Goal: Task Accomplishment & Management: Complete application form

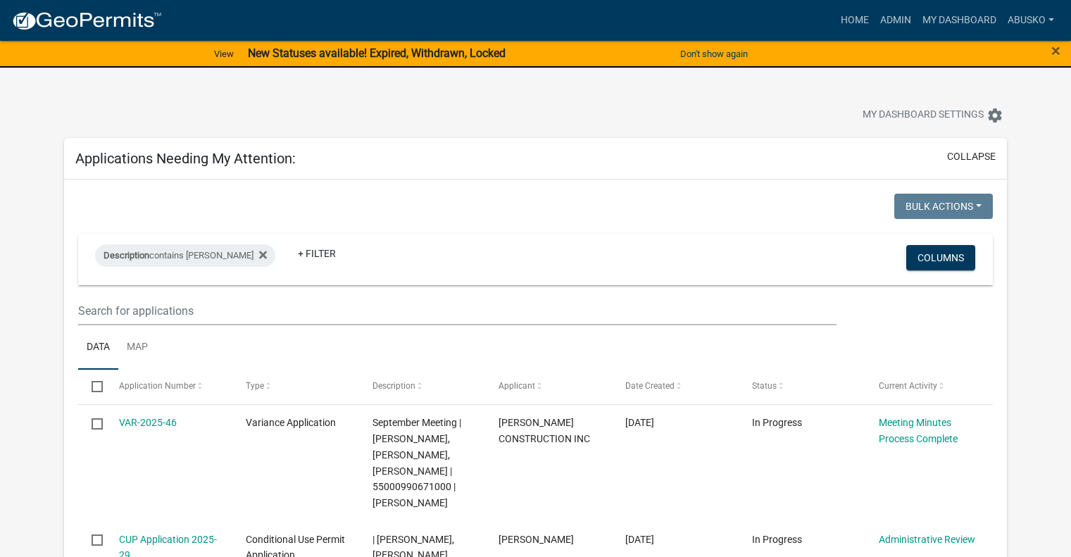
select select "1: 25"
click at [286, 250] on link "+ Filter" at bounding box center [316, 253] width 61 height 25
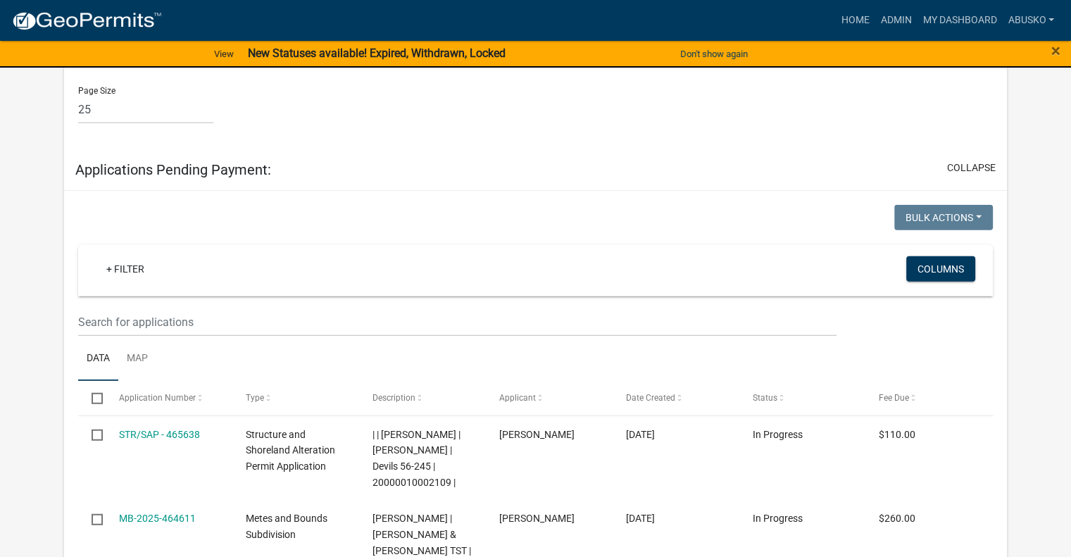
scroll to position [3590, 0]
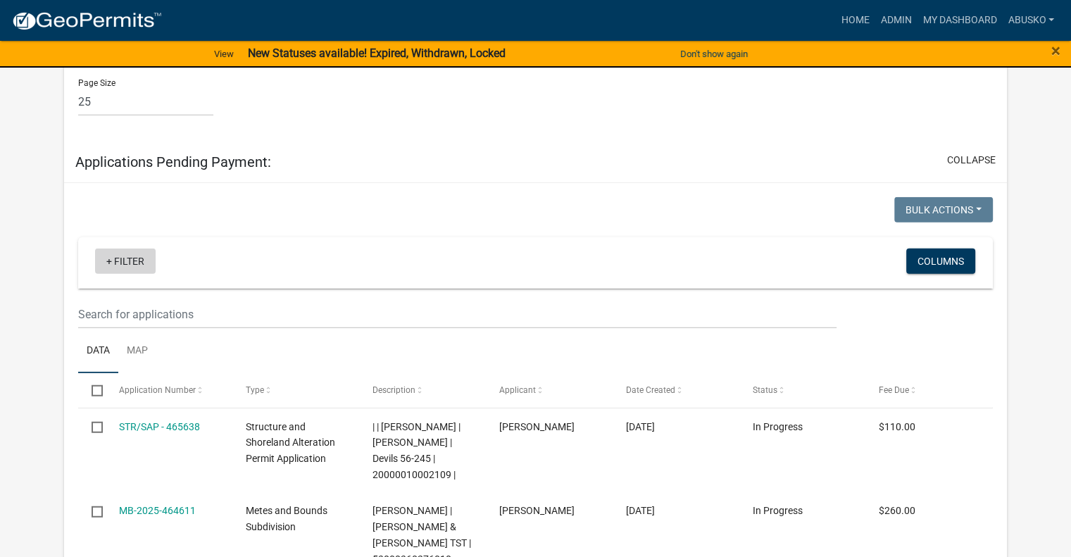
click at [140, 248] on link "+ Filter" at bounding box center [125, 260] width 61 height 25
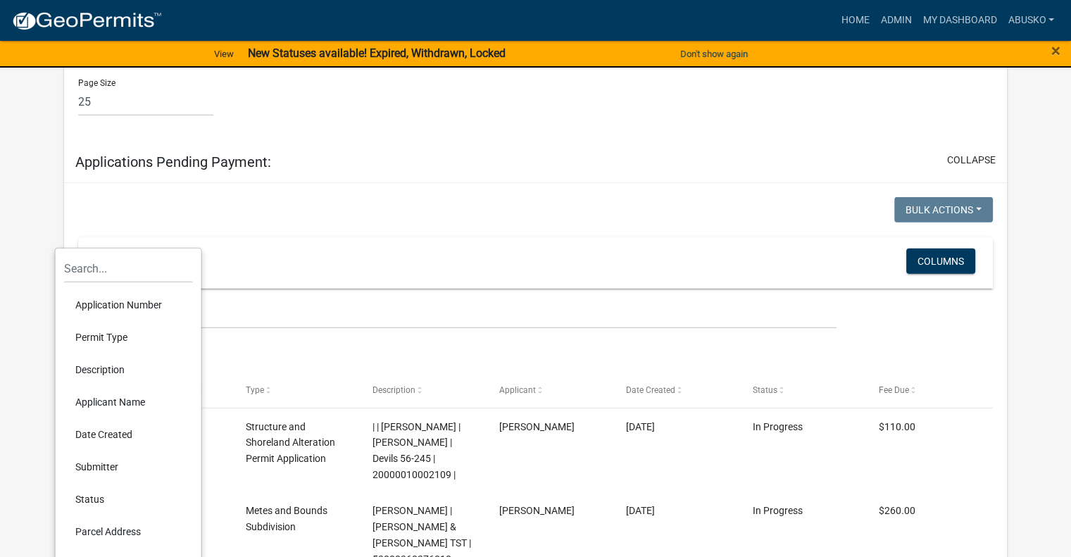
click at [118, 495] on li "Status" at bounding box center [128, 499] width 129 height 32
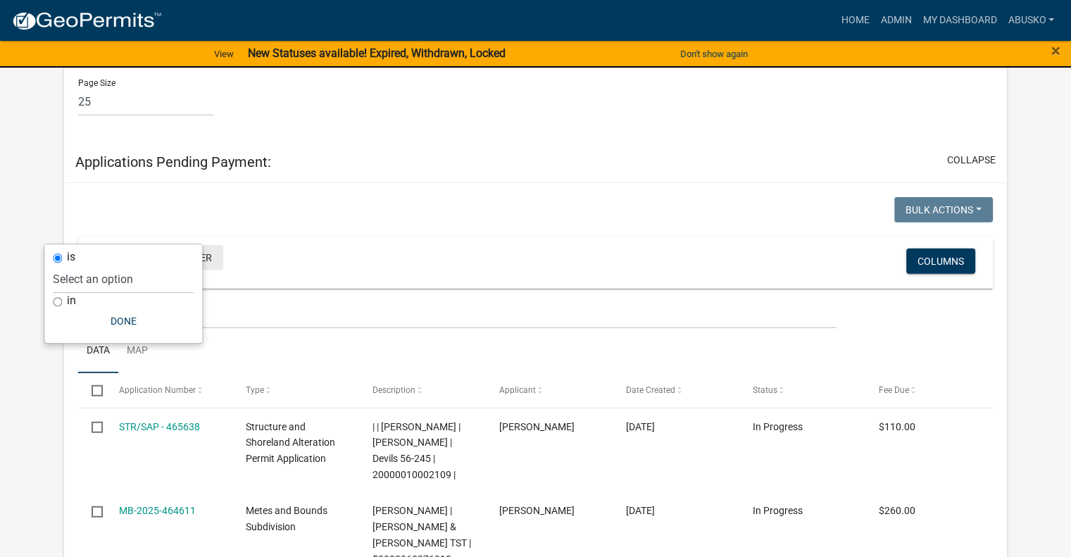
click at [200, 245] on link "+ Filter" at bounding box center [193, 257] width 61 height 25
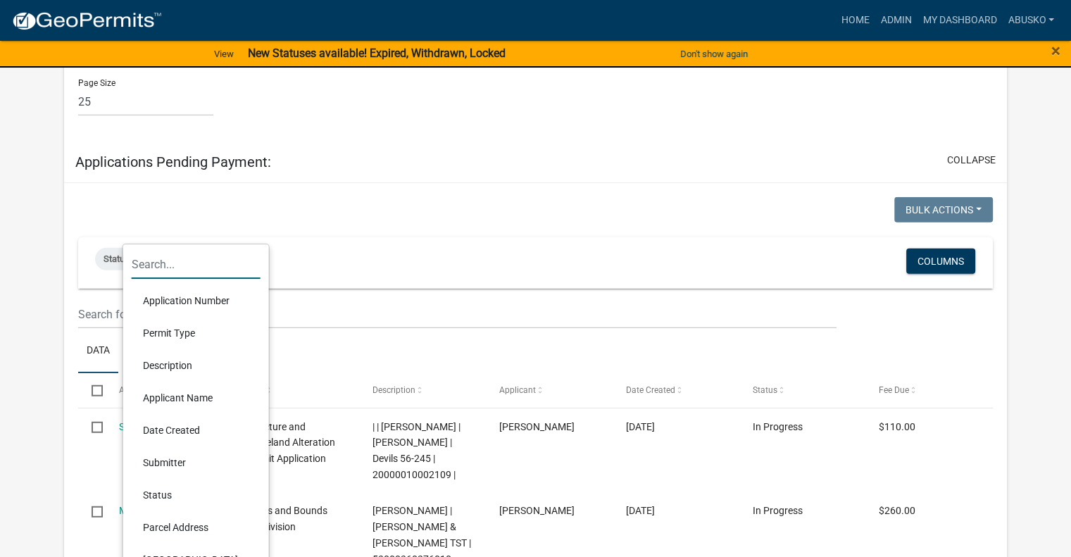
click at [180, 273] on input "text" at bounding box center [196, 264] width 129 height 29
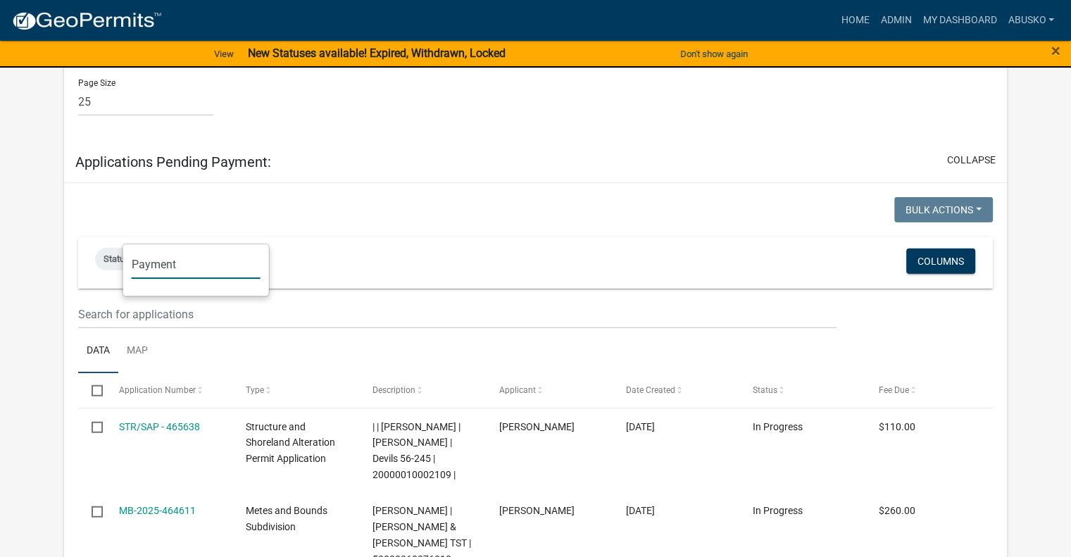
type input "Payment"
click at [352, 267] on wm-filter-builder "Status + Filter Columns" at bounding box center [535, 283] width 914 height 92
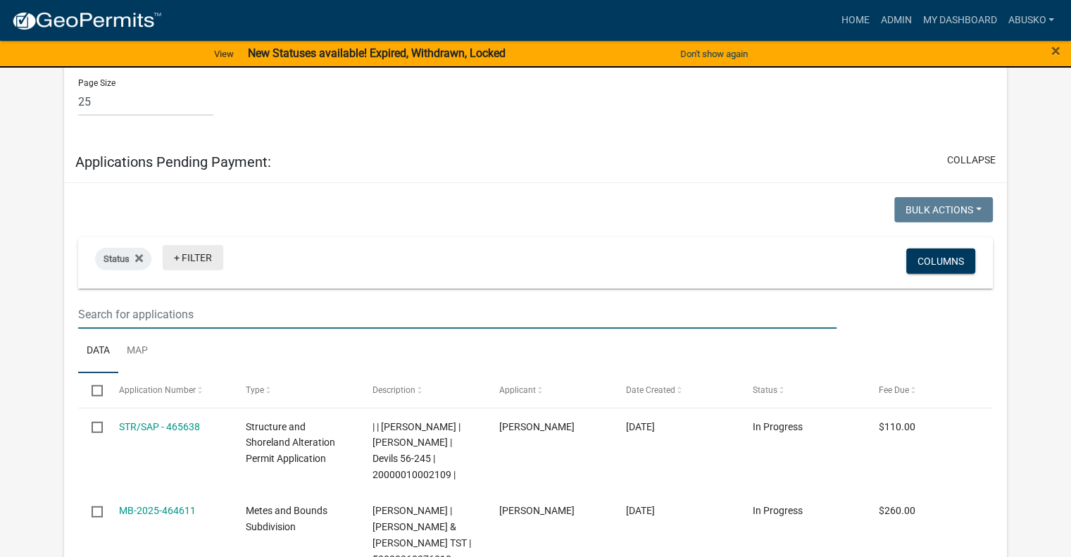
click at [201, 245] on link "+ Filter" at bounding box center [193, 257] width 61 height 25
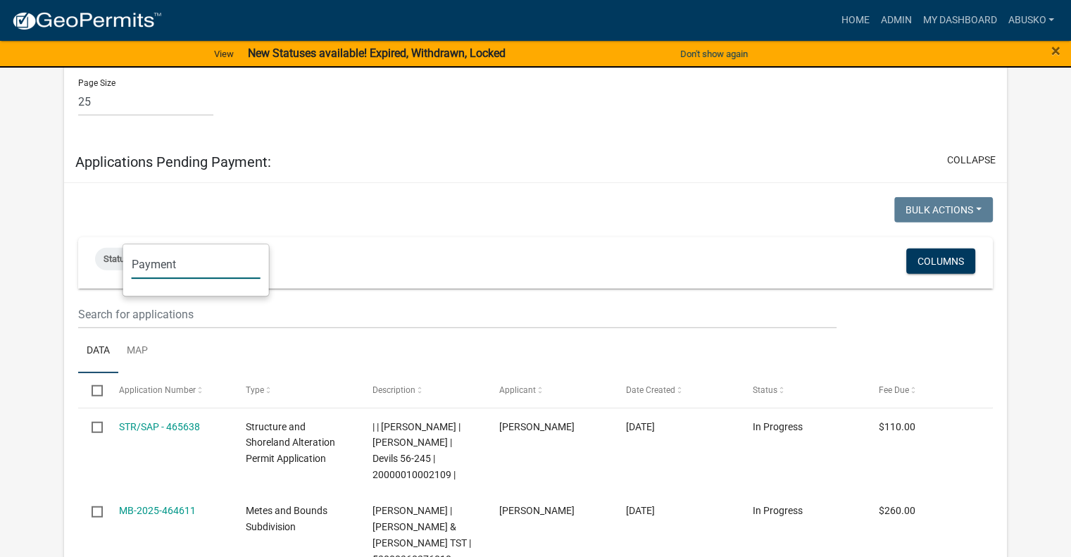
click at [191, 258] on input "Payment" at bounding box center [196, 264] width 129 height 29
click at [347, 262] on wm-filter-builder "Status + Filter Columns" at bounding box center [535, 283] width 914 height 92
click at [195, 245] on link "+ Filter" at bounding box center [193, 257] width 61 height 25
click at [184, 267] on input "Payment" at bounding box center [196, 264] width 129 height 29
click at [428, 329] on ul "Data Map" at bounding box center [535, 351] width 914 height 44
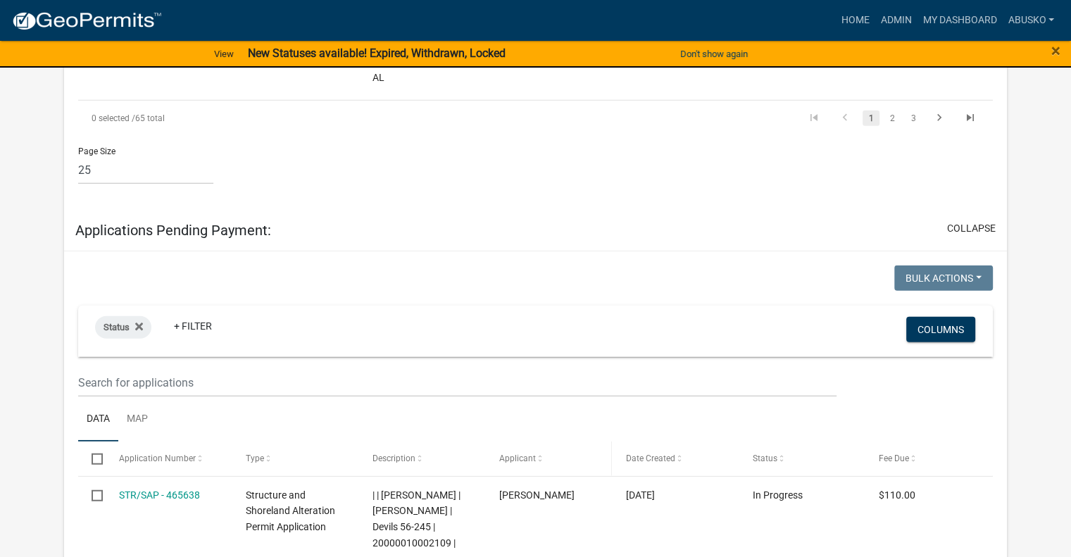
scroll to position [3519, 0]
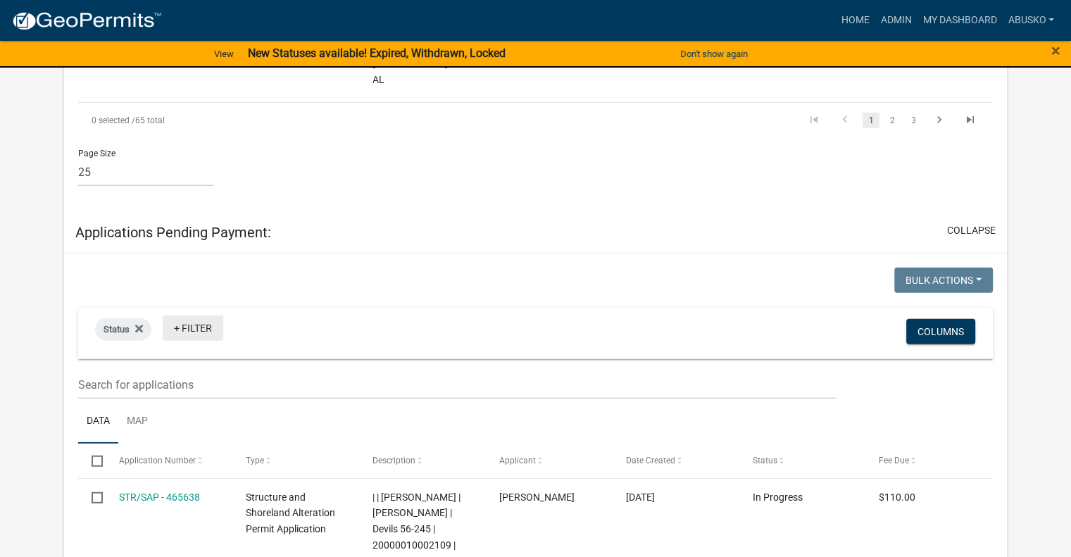
click at [209, 315] on link "+ Filter" at bounding box center [193, 327] width 61 height 25
click at [276, 315] on div "Status + Filter" at bounding box center [384, 333] width 601 height 37
click at [203, 315] on link "+ Filter" at bounding box center [193, 327] width 61 height 25
click at [184, 334] on input "Payment" at bounding box center [196, 334] width 129 height 29
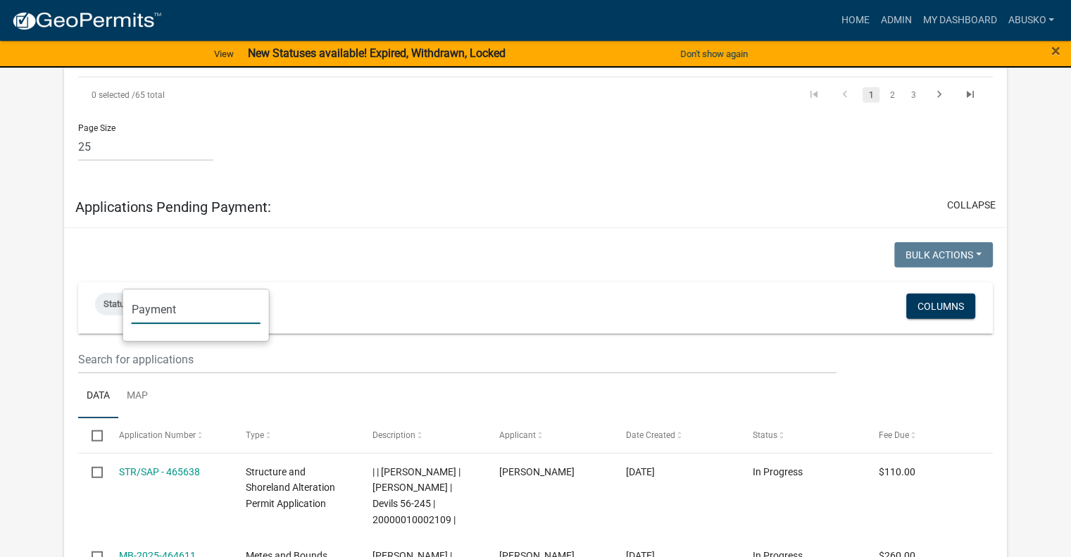
scroll to position [3596, 0]
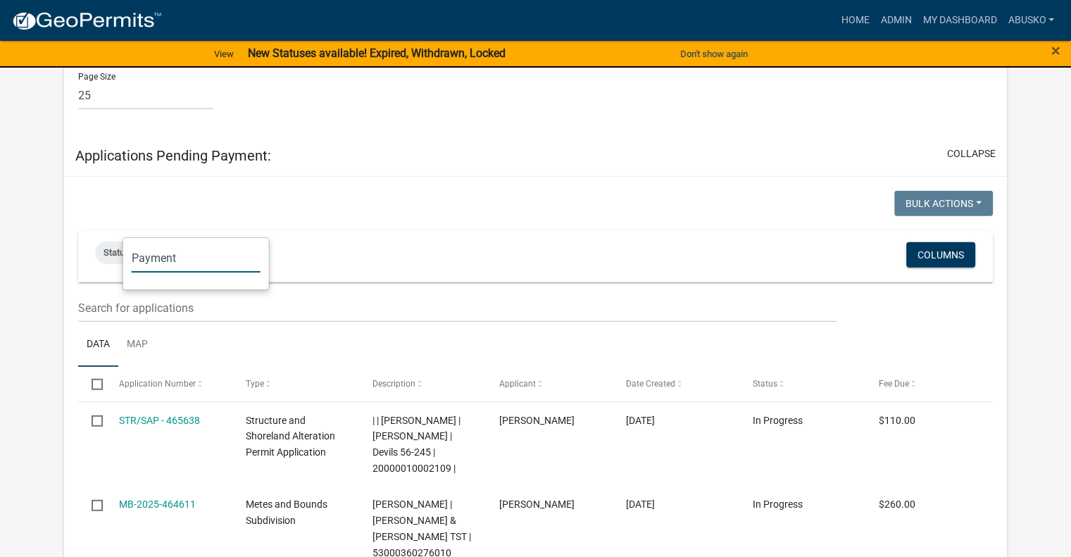
click at [408, 239] on div "Status + Filter" at bounding box center [384, 257] width 601 height 37
click at [194, 239] on link "+ Filter" at bounding box center [193, 251] width 61 height 25
click at [402, 239] on div "Status + Filter" at bounding box center [384, 257] width 601 height 37
click at [141, 246] on icon at bounding box center [139, 251] width 8 height 11
click at [133, 242] on link "+ Filter" at bounding box center [125, 254] width 61 height 25
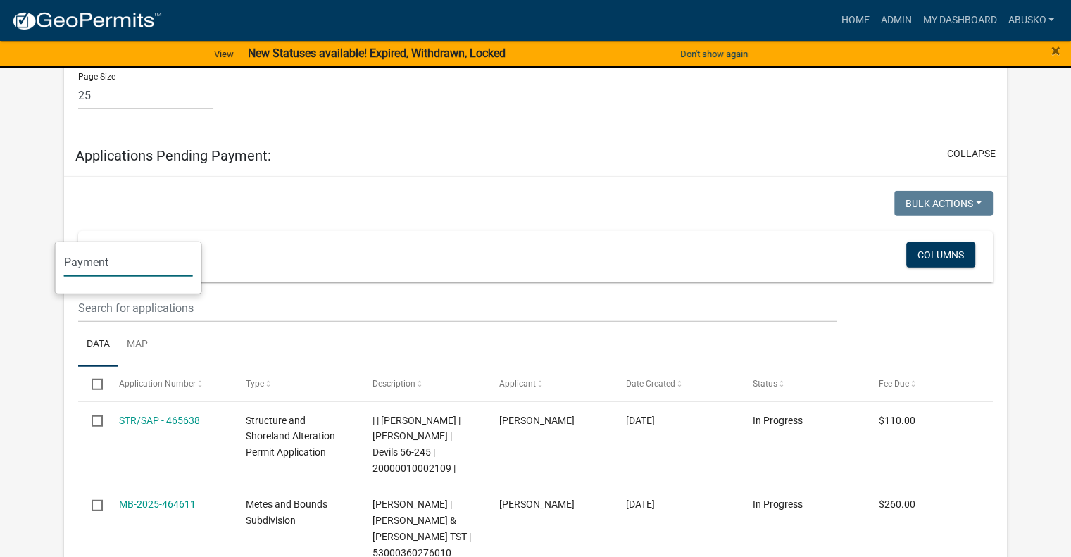
click at [123, 260] on input "Payment" at bounding box center [128, 262] width 129 height 29
drag, startPoint x: 127, startPoint y: 260, endPoint x: -8, endPoint y: 267, distance: 134.6
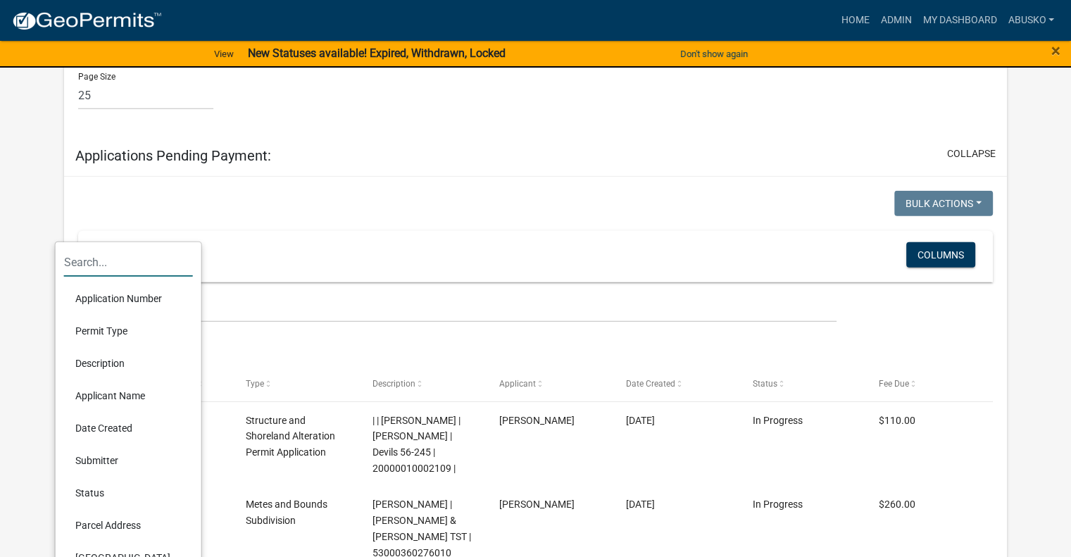
click at [110, 355] on li "Description" at bounding box center [128, 363] width 129 height 32
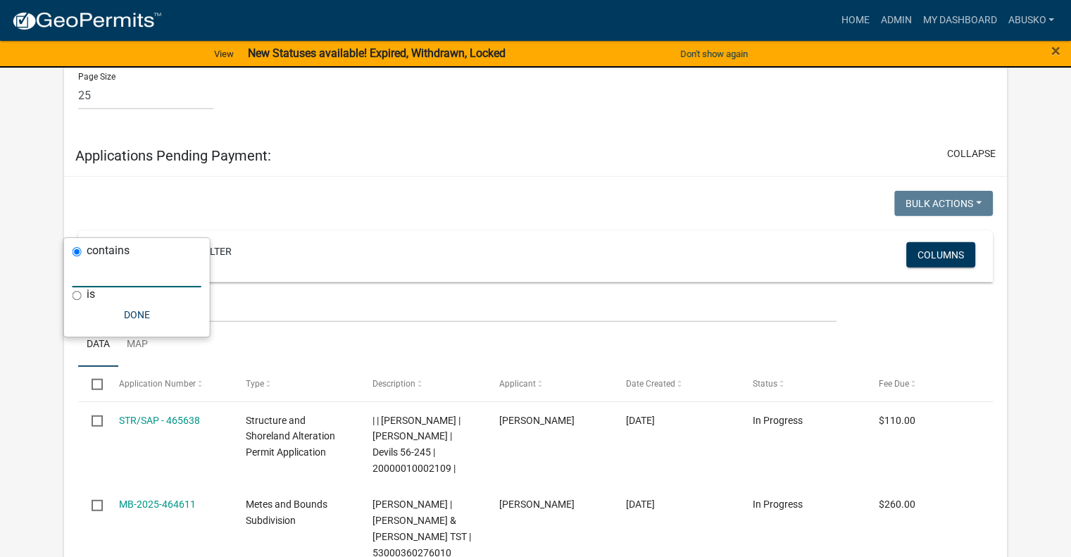
click at [153, 275] on input "text" at bounding box center [136, 272] width 129 height 29
type input "A"
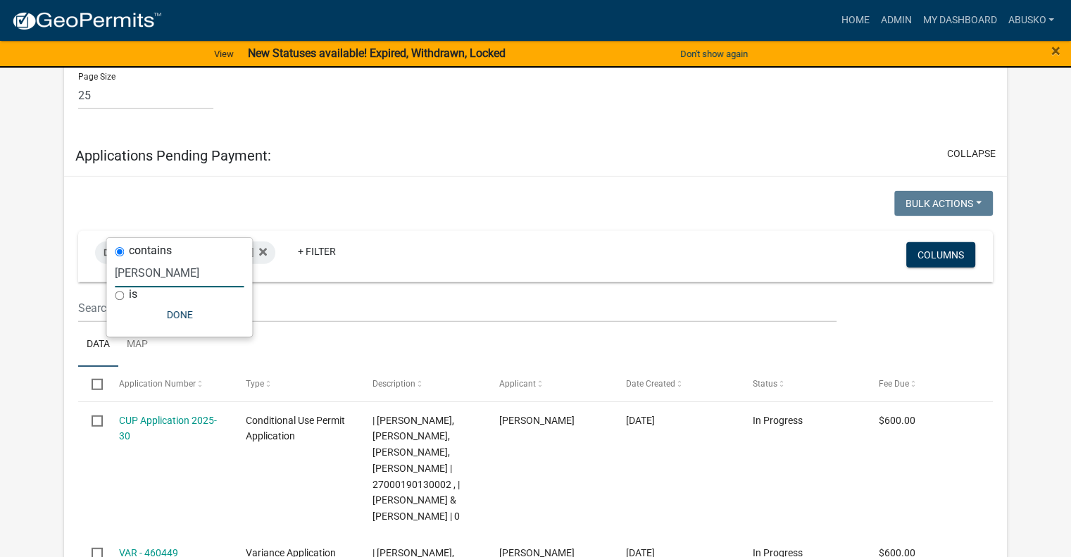
type input "[PERSON_NAME]"
click at [355, 258] on wm-filter-builder "Description contains [PERSON_NAME] + Filter Columns" at bounding box center [535, 277] width 914 height 92
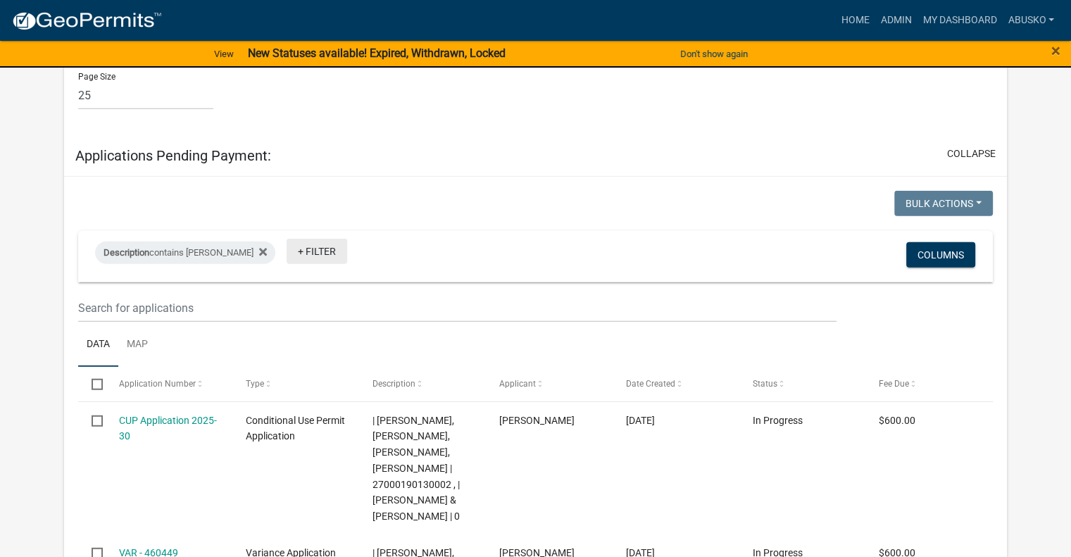
click at [313, 239] on link "+ Filter" at bounding box center [316, 251] width 61 height 25
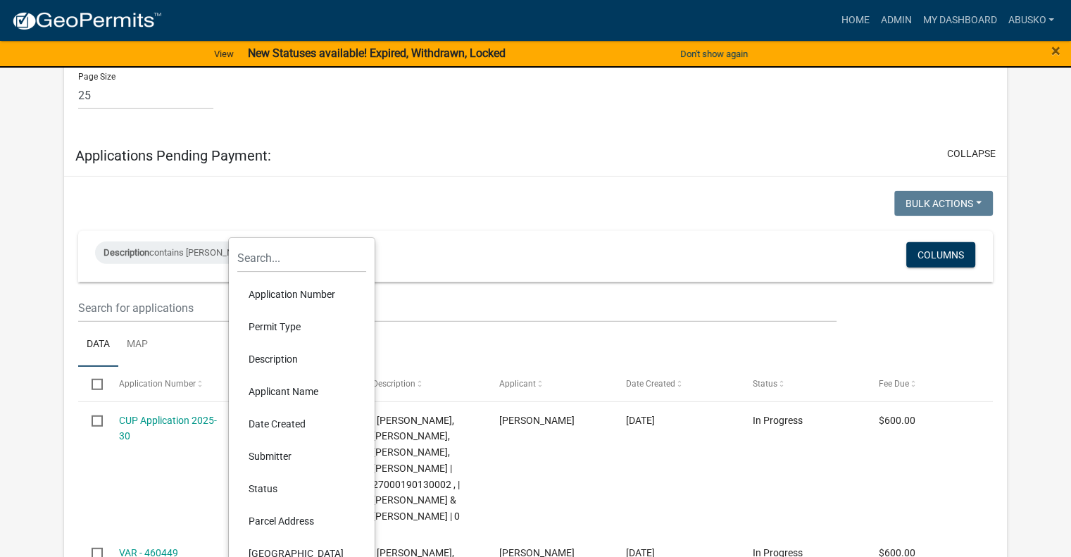
click at [265, 491] on li "Status" at bounding box center [301, 488] width 129 height 32
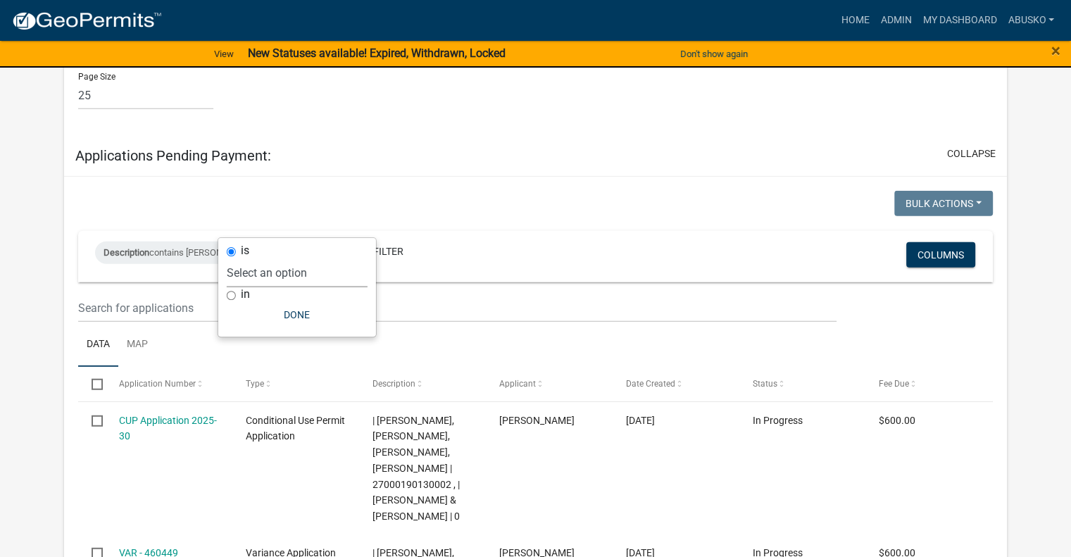
click at [319, 272] on select "Select an option Not Started In Progress Completed Expired Locked Withdrawn Voi…" at bounding box center [297, 272] width 141 height 29
click at [536, 239] on div "Description contains [PERSON_NAME] Status + Filter" at bounding box center [384, 257] width 601 height 37
click at [362, 239] on link "+ Filter" at bounding box center [384, 251] width 61 height 25
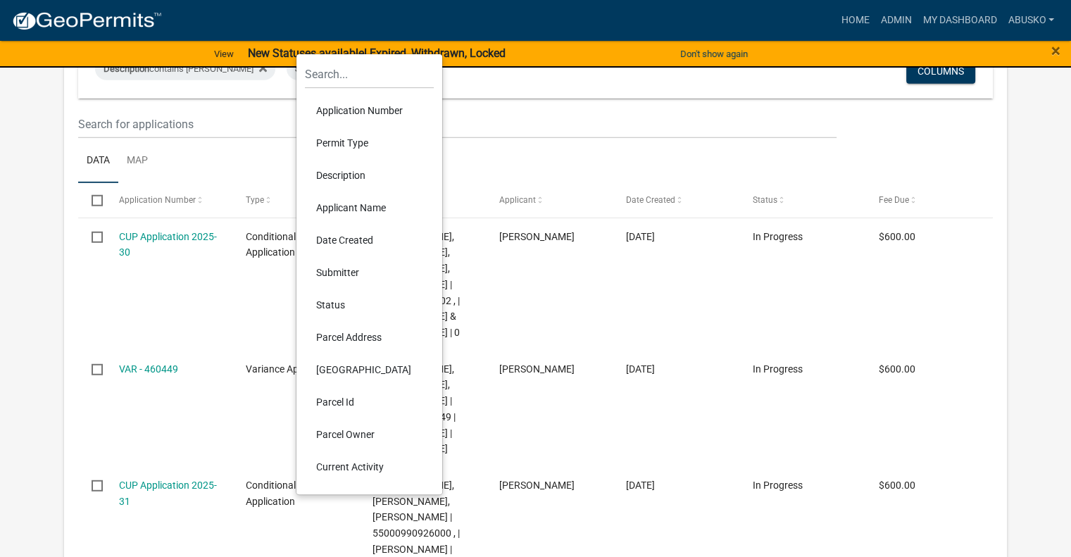
scroll to position [3807, 0]
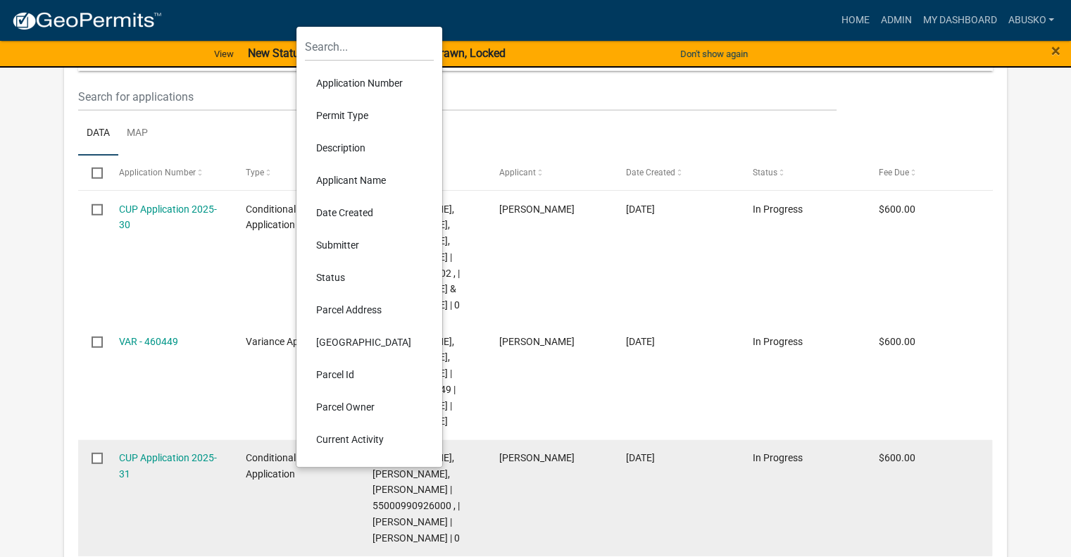
click at [360, 434] on li "Current Activity" at bounding box center [369, 439] width 129 height 32
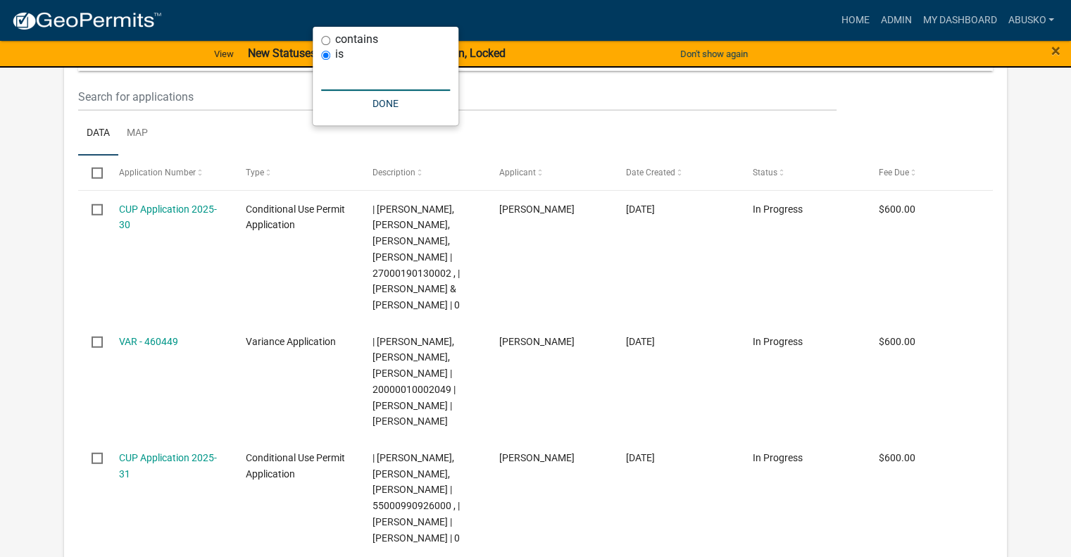
click at [370, 78] on input "text" at bounding box center [385, 76] width 129 height 29
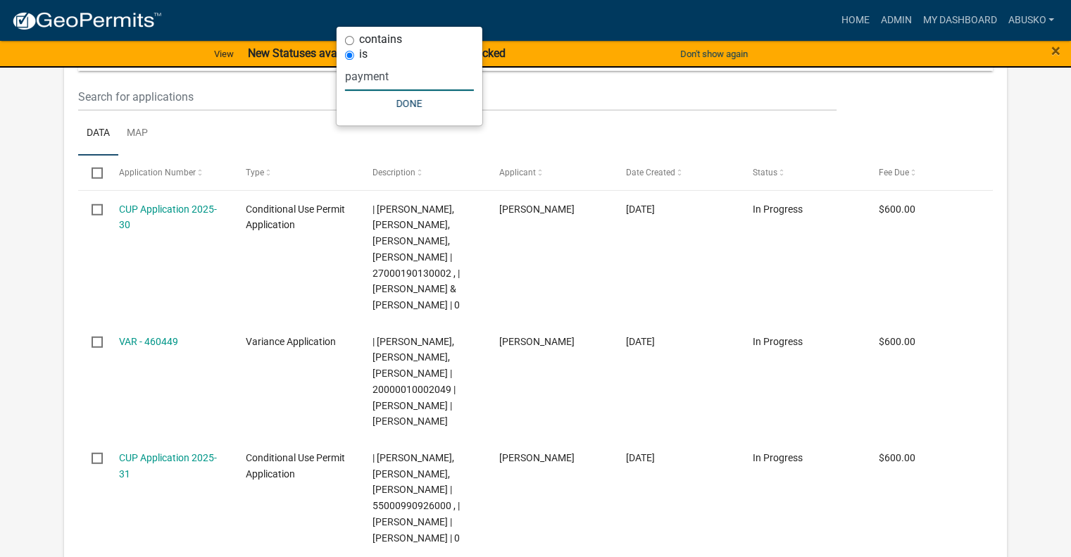
type input "payment"
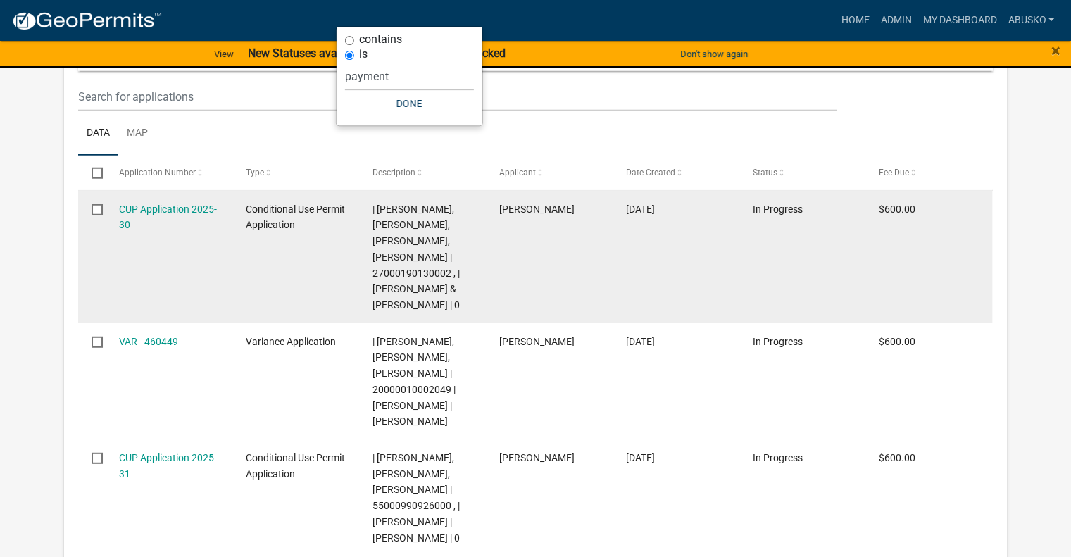
click at [598, 209] on datatable-body-cell "[PERSON_NAME]" at bounding box center [548, 257] width 127 height 132
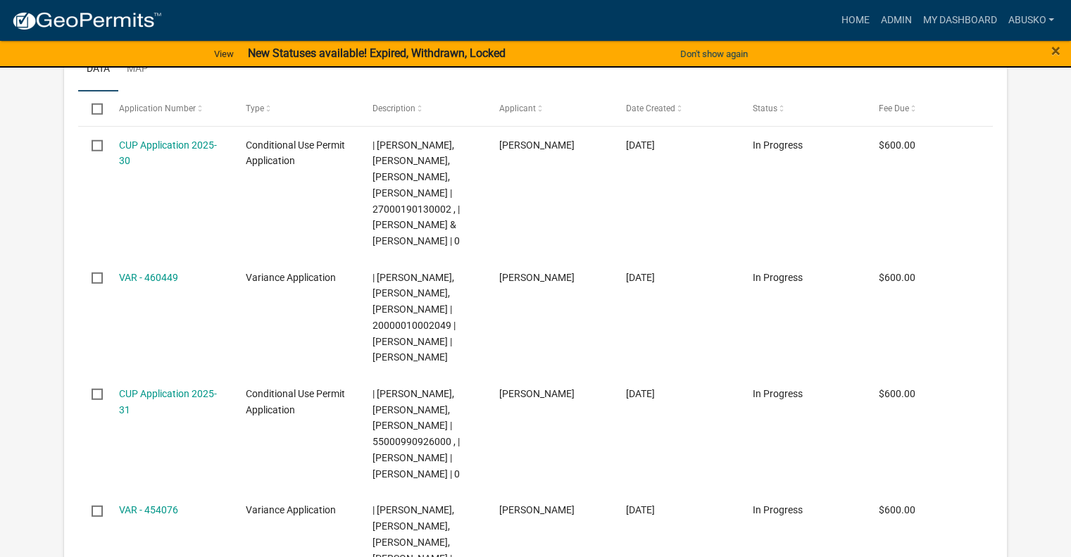
scroll to position [3948, 0]
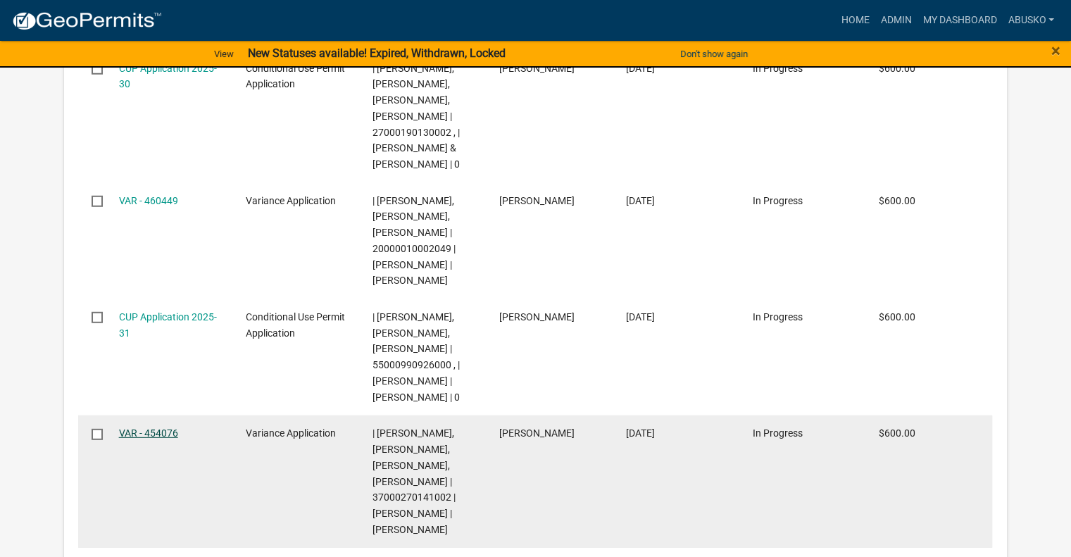
click at [141, 429] on link "VAR - 454076" at bounding box center [148, 432] width 59 height 11
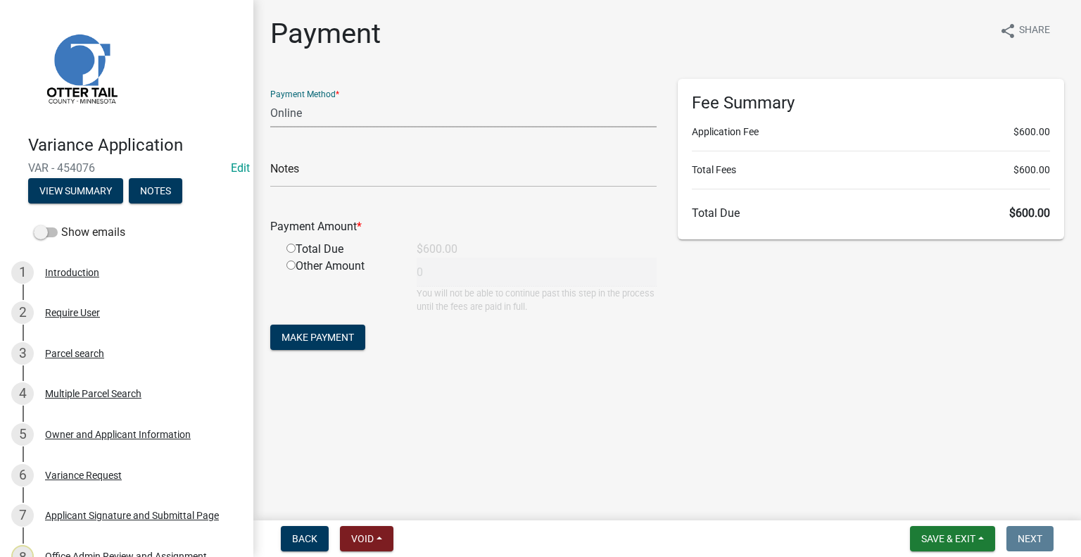
click at [334, 113] on select "Credit Card POS Check Cash Online" at bounding box center [463, 113] width 386 height 29
select select "1: 0"
click at [270, 99] on select "Credit Card POS Check Cash Online" at bounding box center [463, 113] width 386 height 29
click at [343, 175] on input "text" at bounding box center [463, 172] width 386 height 29
type input "6503"
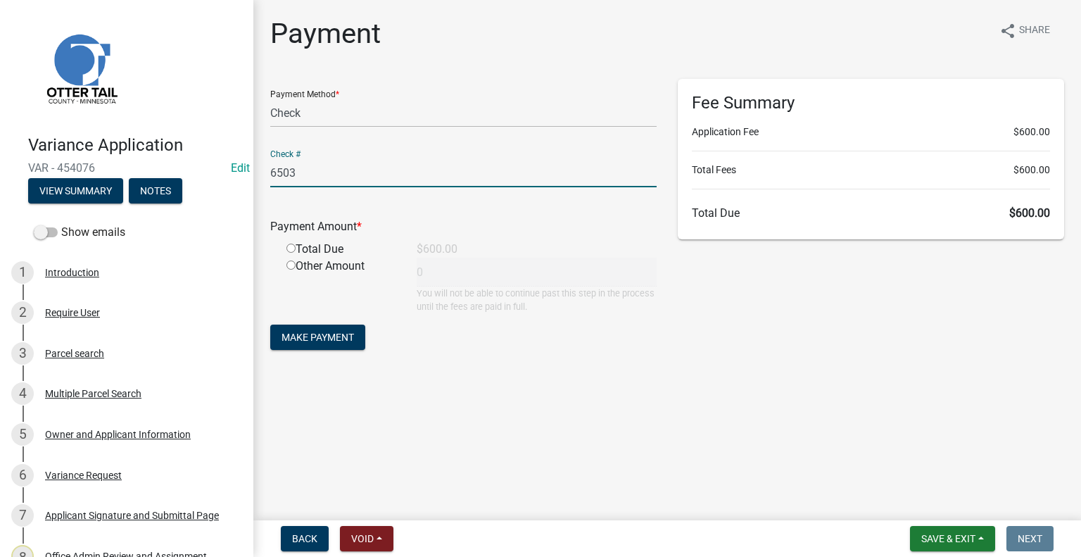
click at [292, 251] on input "radio" at bounding box center [290, 248] width 9 height 9
radio input "true"
type input "600"
click at [349, 340] on span "Make Payment" at bounding box center [318, 337] width 72 height 11
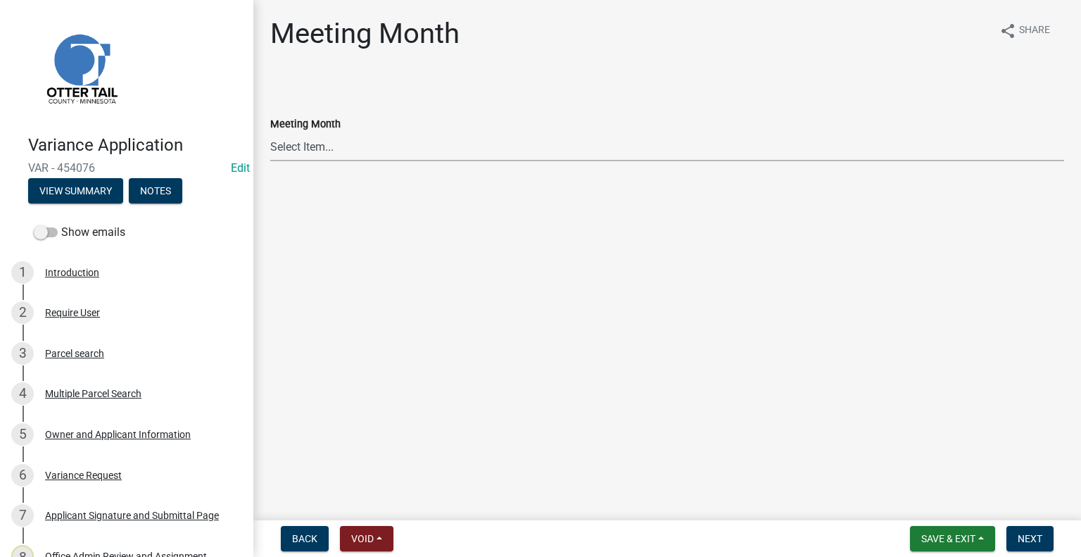
click at [305, 151] on select "Select Item... January Meeting February Meeting March Meeting April Meeting May…" at bounding box center [667, 146] width 794 height 29
click at [270, 132] on select "Select Item... January Meeting February Meeting March Meeting April Meeting May…" at bounding box center [667, 146] width 794 height 29
select select "a835377d-698e-41ef-9131-ba7e8b54b4c8"
click at [1037, 540] on span "Next" at bounding box center [1030, 538] width 25 height 11
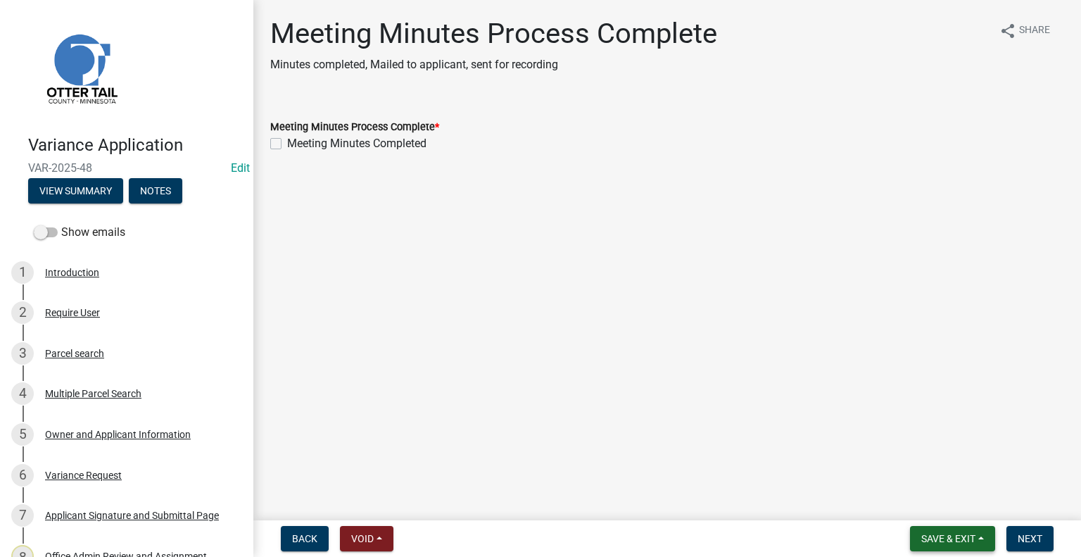
click at [956, 541] on span "Save & Exit" at bounding box center [948, 538] width 54 height 11
click at [944, 511] on button "Save & Exit" at bounding box center [939, 502] width 113 height 34
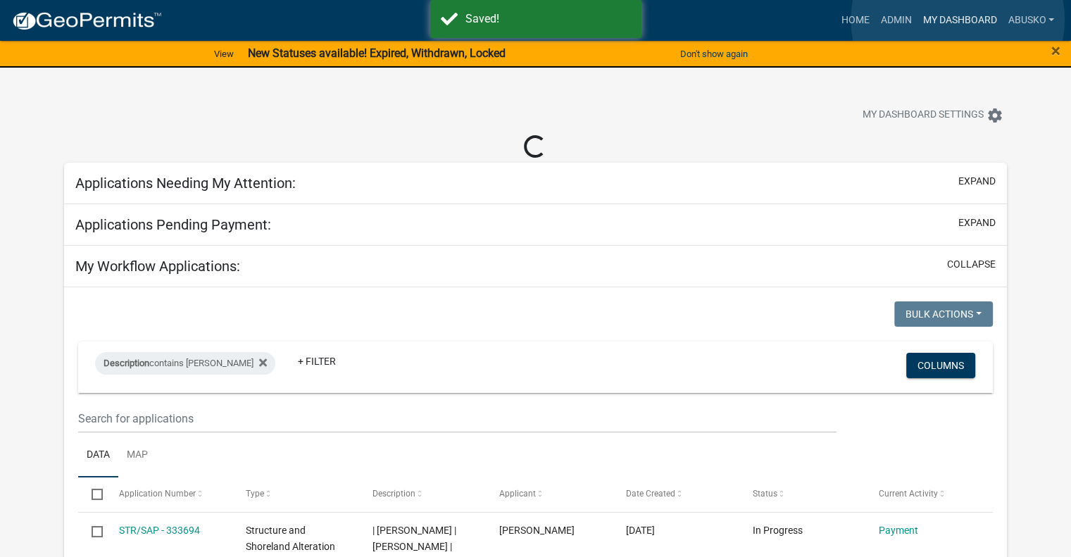
drag, startPoint x: 957, startPoint y: 20, endPoint x: 939, endPoint y: 30, distance: 21.1
click at [957, 20] on link "My Dashboard" at bounding box center [958, 20] width 85 height 27
select select "1: 25"
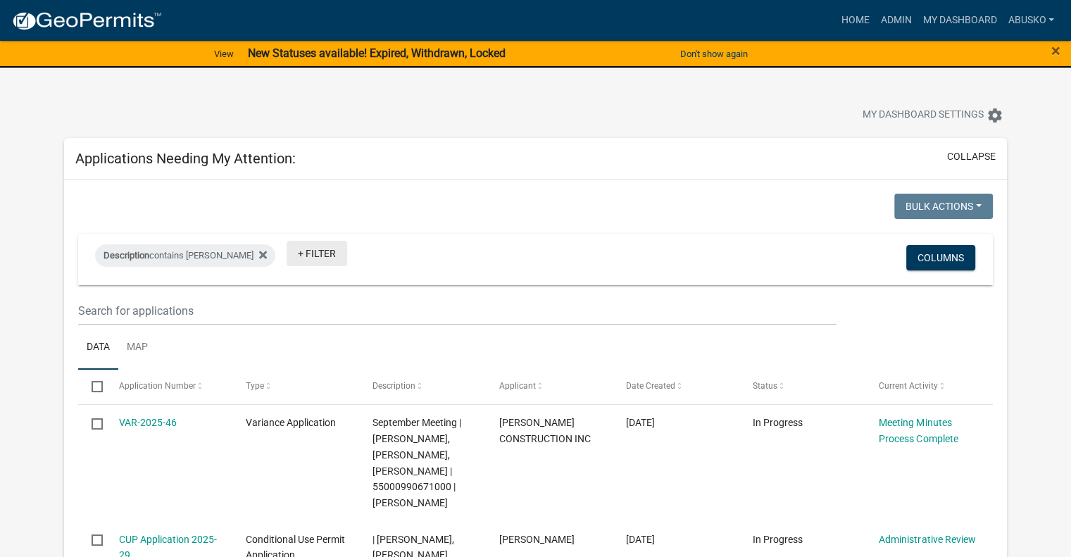
click at [286, 253] on link "+ Filter" at bounding box center [316, 253] width 61 height 25
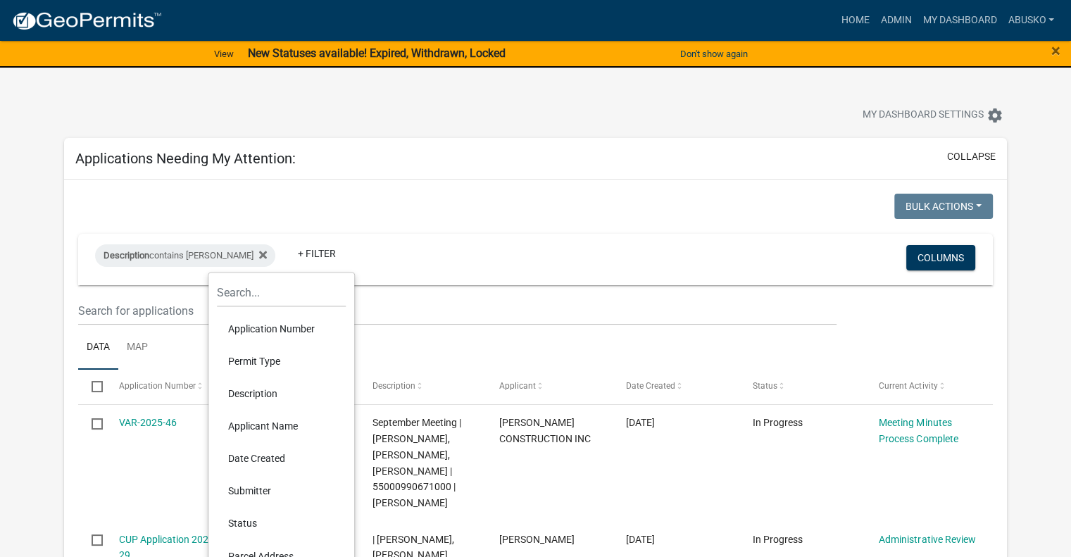
click at [263, 361] on li "Permit Type" at bounding box center [281, 361] width 129 height 32
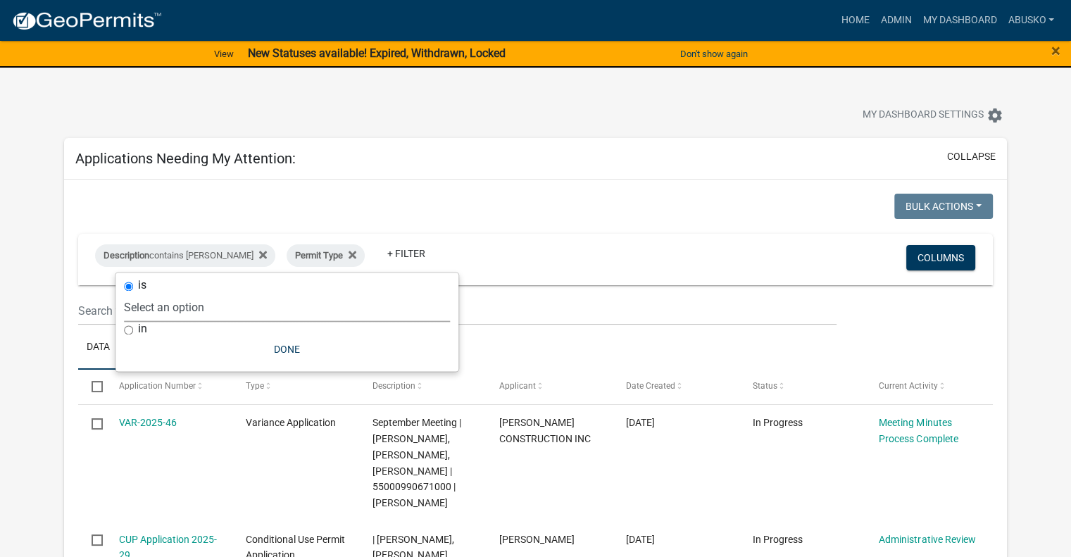
click at [239, 307] on select "Select an option Building Contractor / Excavators (Registration) Building Contr…" at bounding box center [287, 307] width 326 height 29
select select "6e70a9fa-9a46-4129-9cb1-bdd16cff0c50"
click at [172, 293] on select "Select an option Building Contractor / Excavators (Registration) Building Contr…" at bounding box center [287, 307] width 326 height 29
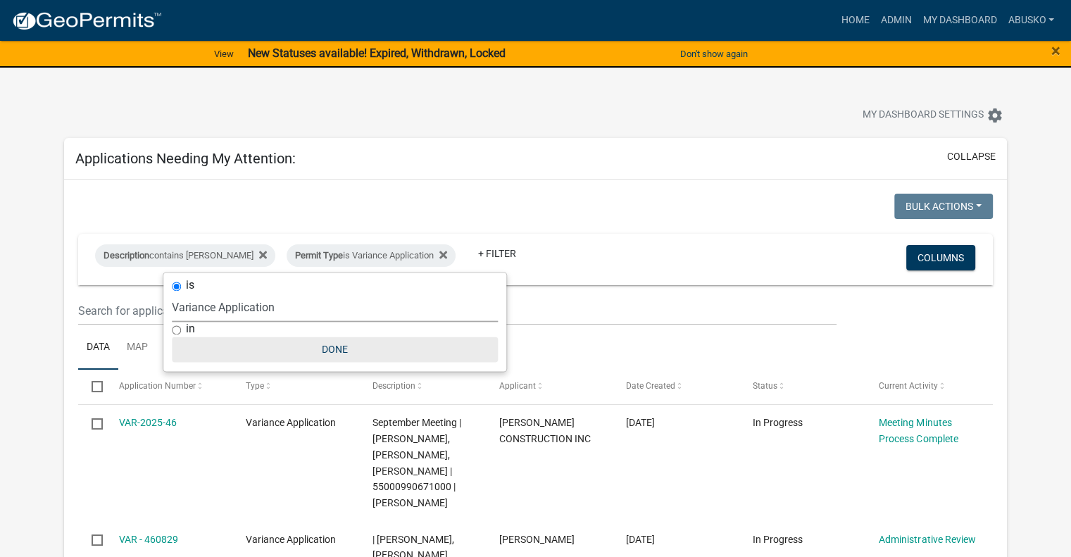
drag, startPoint x: 343, startPoint y: 353, endPoint x: 423, endPoint y: 370, distance: 81.3
click at [343, 352] on button "Done" at bounding box center [335, 348] width 326 height 25
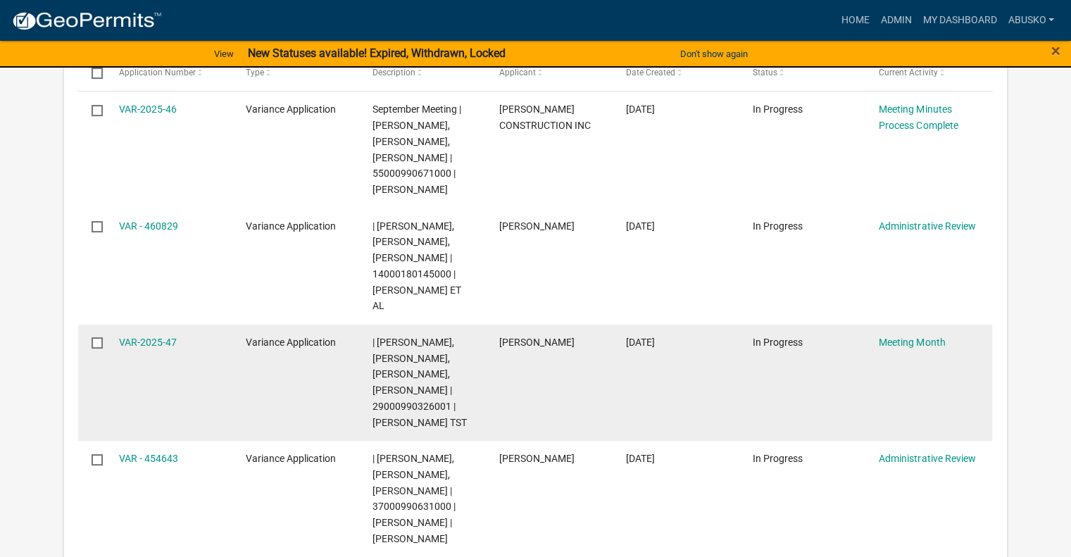
scroll to position [352, 0]
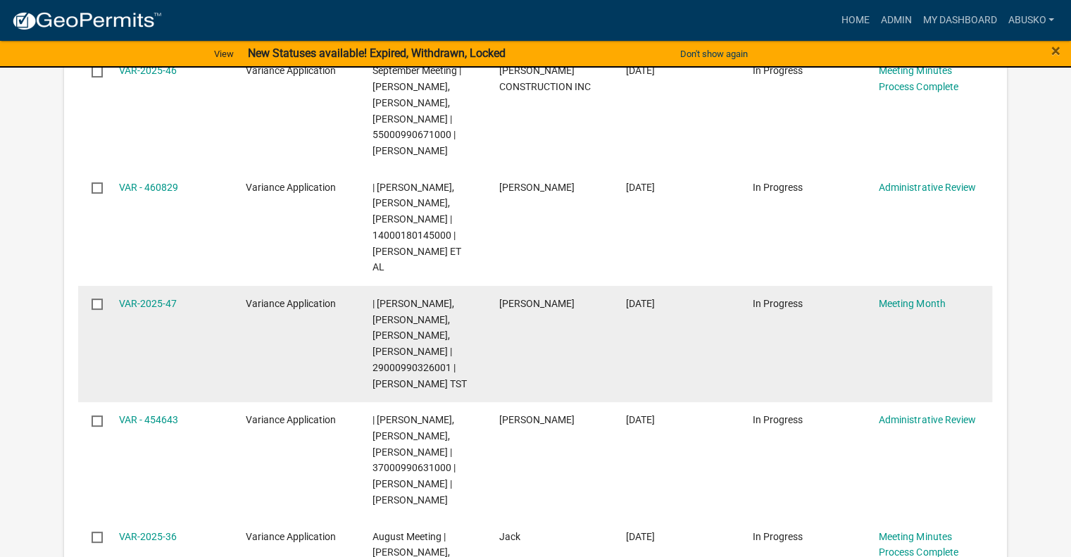
click at [112, 301] on datatable-body-cell "VAR-2025-47" at bounding box center [168, 344] width 127 height 116
click at [145, 303] on link "VAR-2025-47" at bounding box center [148, 303] width 58 height 11
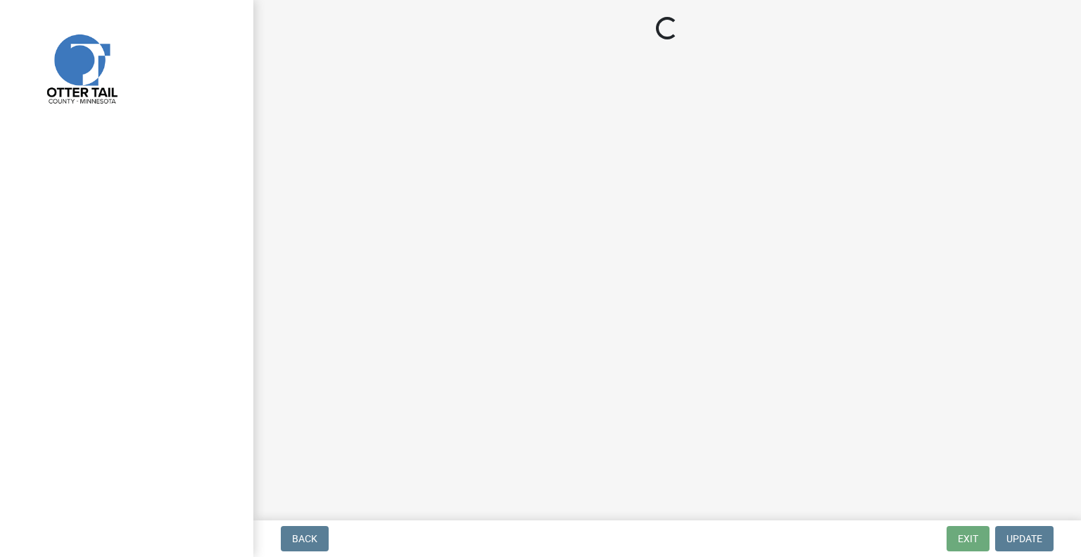
select select "a835377d-698e-41ef-9131-ba7e8b54b4c8"
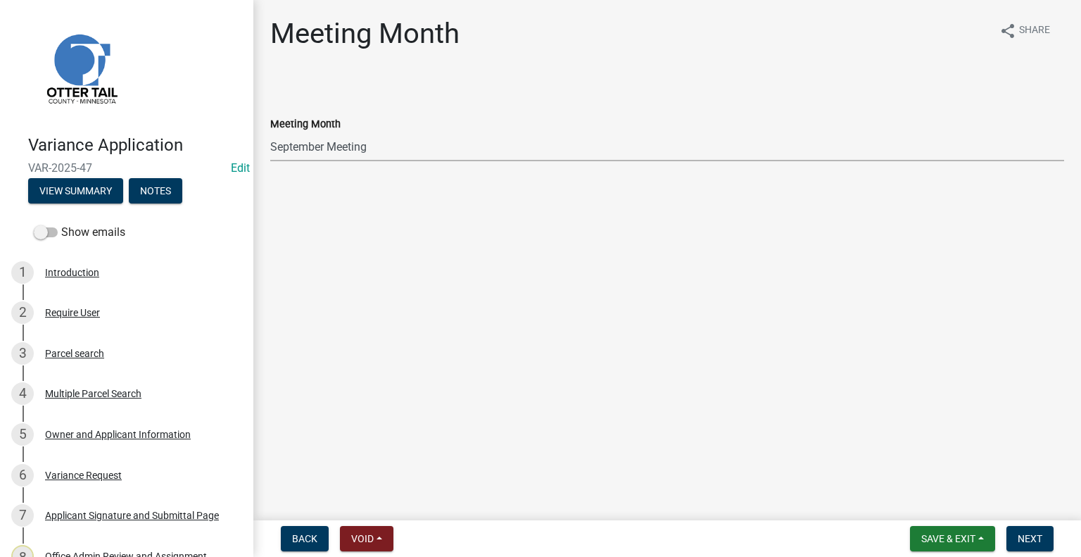
click at [297, 144] on select "Select Item... January Meeting February Meeting March Meeting April Meeting May…" at bounding box center [667, 146] width 794 height 29
click at [270, 132] on select "Select Item... January Meeting February Meeting March Meeting April Meeting May…" at bounding box center [667, 146] width 794 height 29
click at [1033, 535] on span "Next" at bounding box center [1030, 538] width 25 height 11
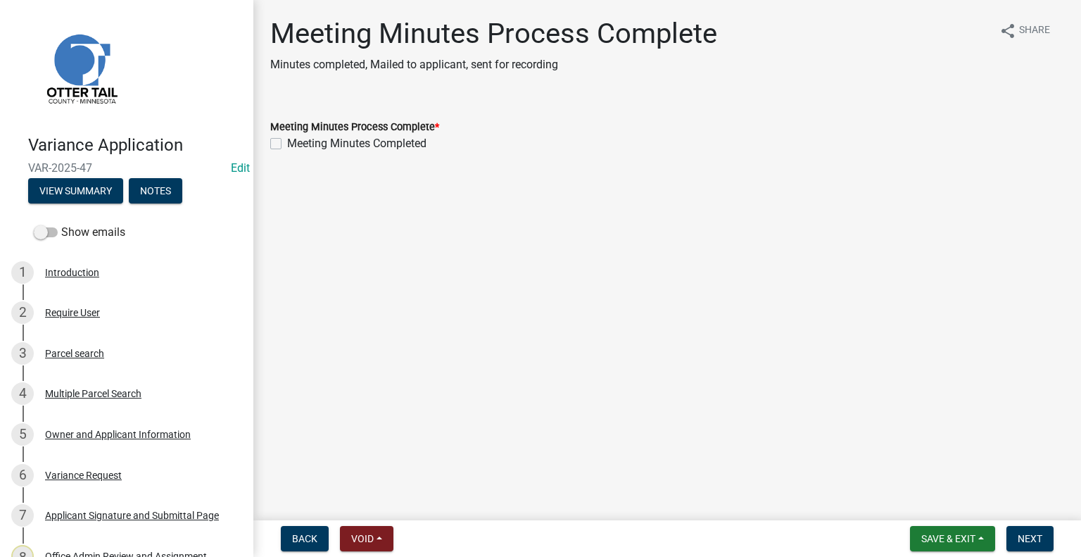
click at [943, 524] on nav "Back Void Withdraw Lock Expire Void Save & Exit Save Save & Exit Next" at bounding box center [667, 538] width 828 height 37
click at [945, 538] on span "Save & Exit" at bounding box center [948, 538] width 54 height 11
click at [932, 509] on button "Save & Exit" at bounding box center [939, 502] width 113 height 34
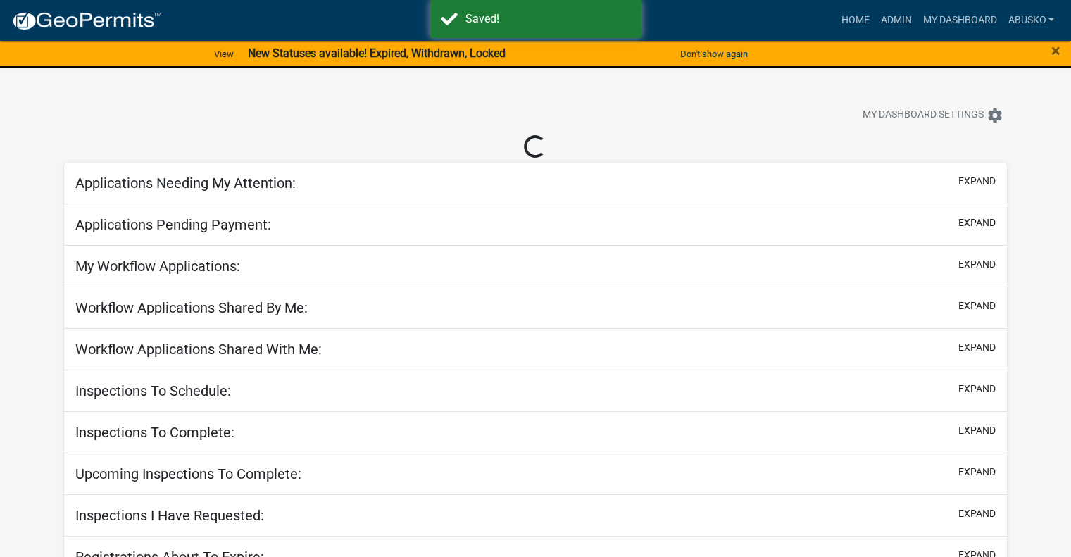
select select "1: 25"
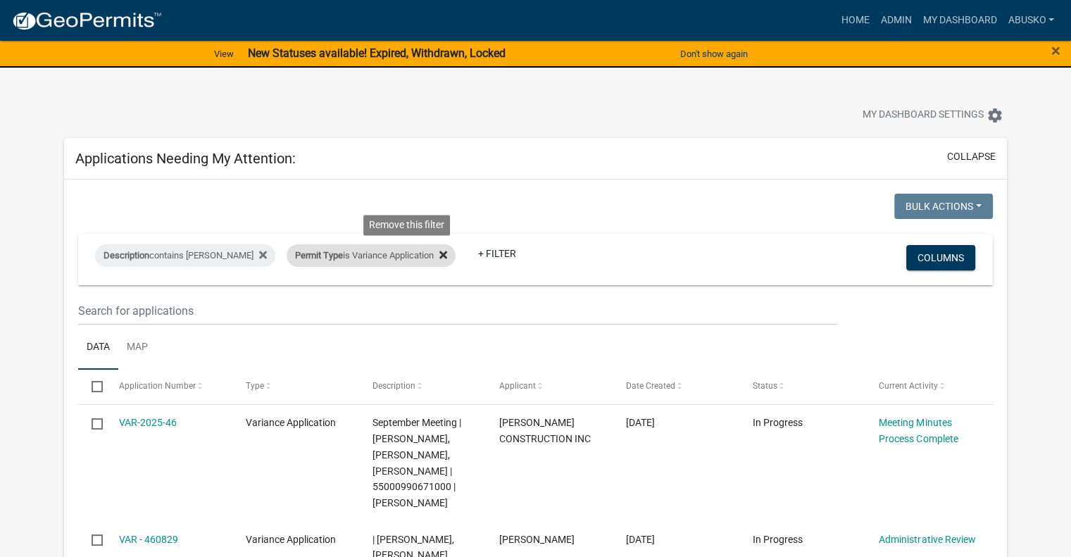
click at [439, 254] on icon at bounding box center [443, 254] width 8 height 11
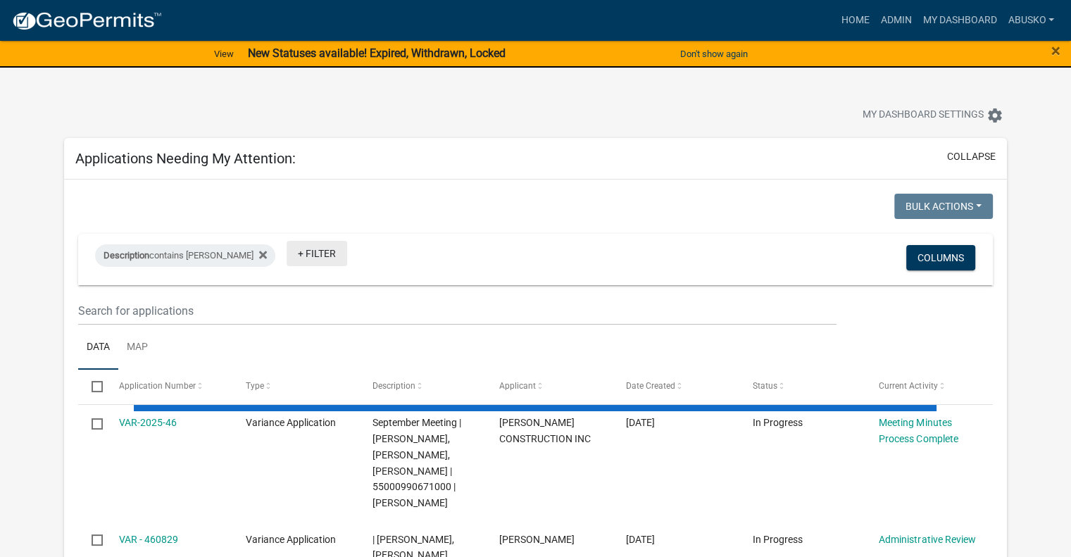
click at [286, 250] on link "+ Filter" at bounding box center [316, 253] width 61 height 25
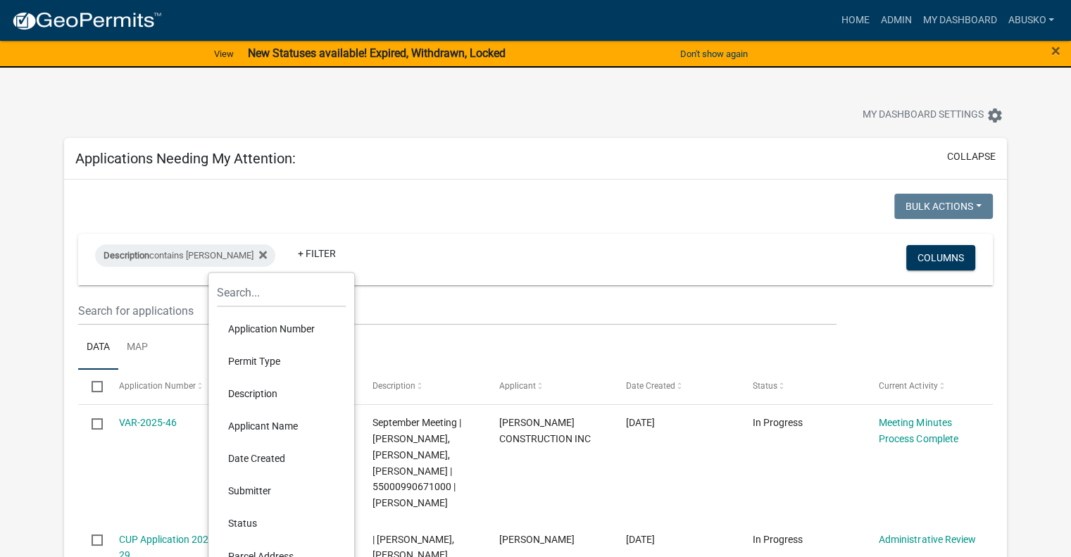
click at [264, 359] on li "Permit Type" at bounding box center [281, 361] width 129 height 32
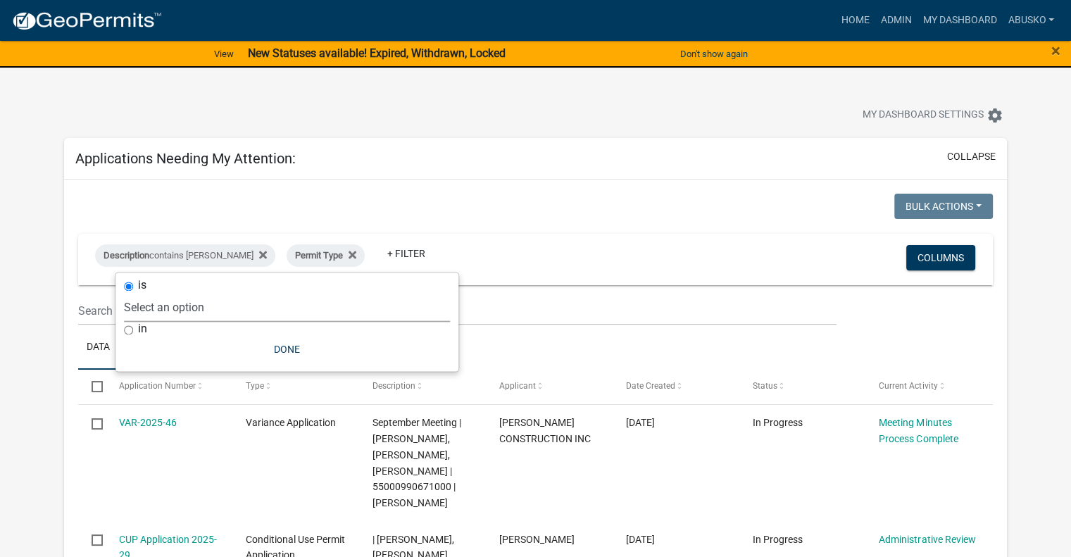
click at [232, 310] on select "Select an option Building Contractor / Excavators (Registration) Building Contr…" at bounding box center [287, 307] width 326 height 29
select select "6e4aec68-bfe6-4728-abf4-01362d967f60"
click at [200, 293] on select "Select an option Building Contractor / Excavators (Registration) Building Contr…" at bounding box center [287, 307] width 326 height 29
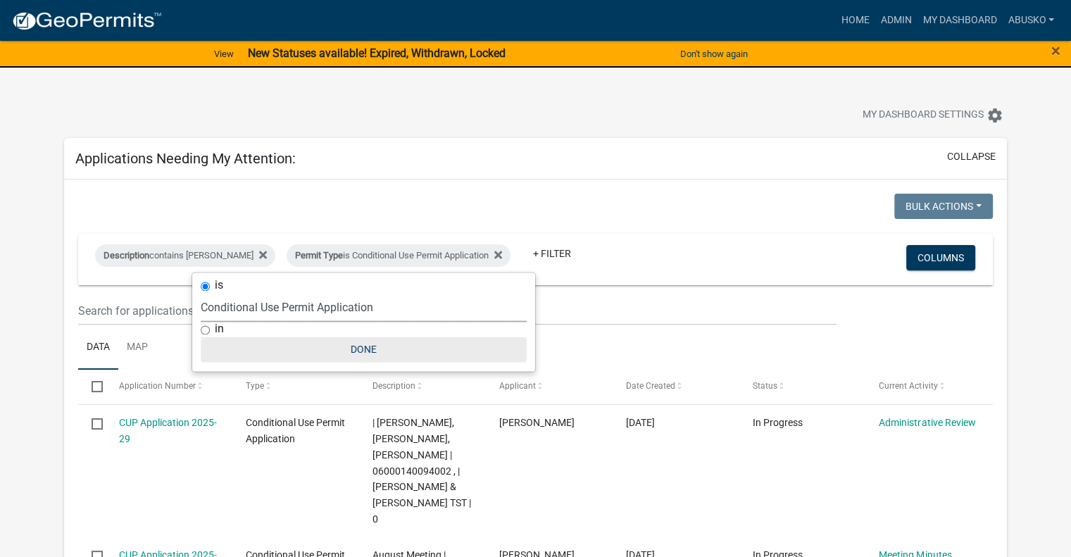
click at [358, 350] on button "Done" at bounding box center [364, 348] width 326 height 25
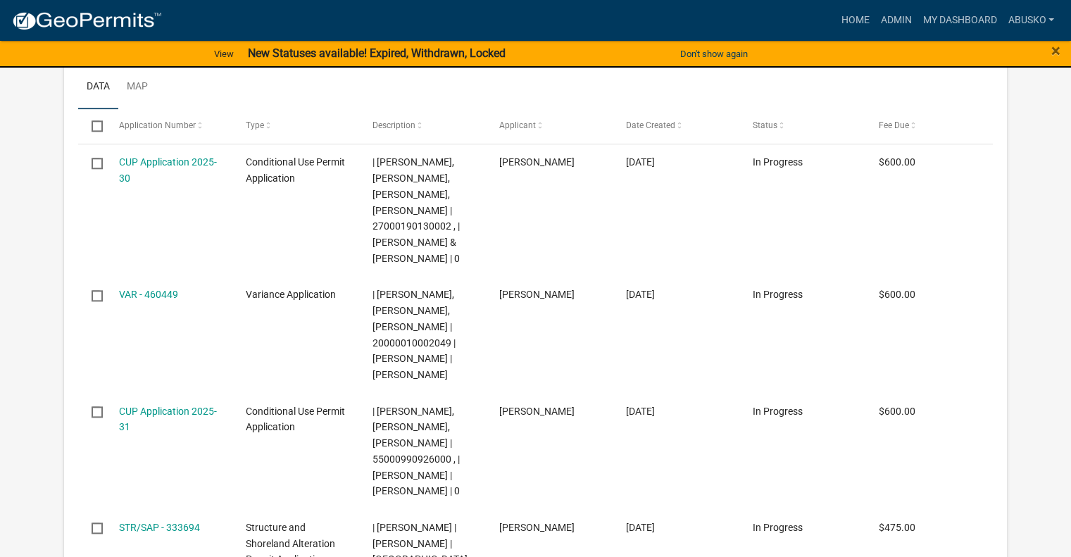
scroll to position [1548, 0]
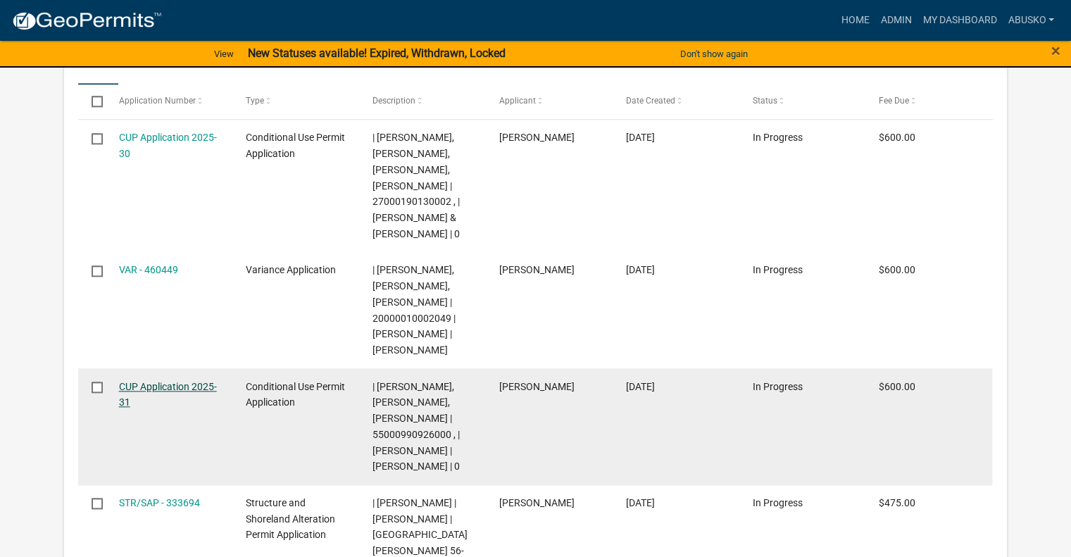
click at [159, 389] on link "CUP Application 2025-31" at bounding box center [168, 394] width 98 height 27
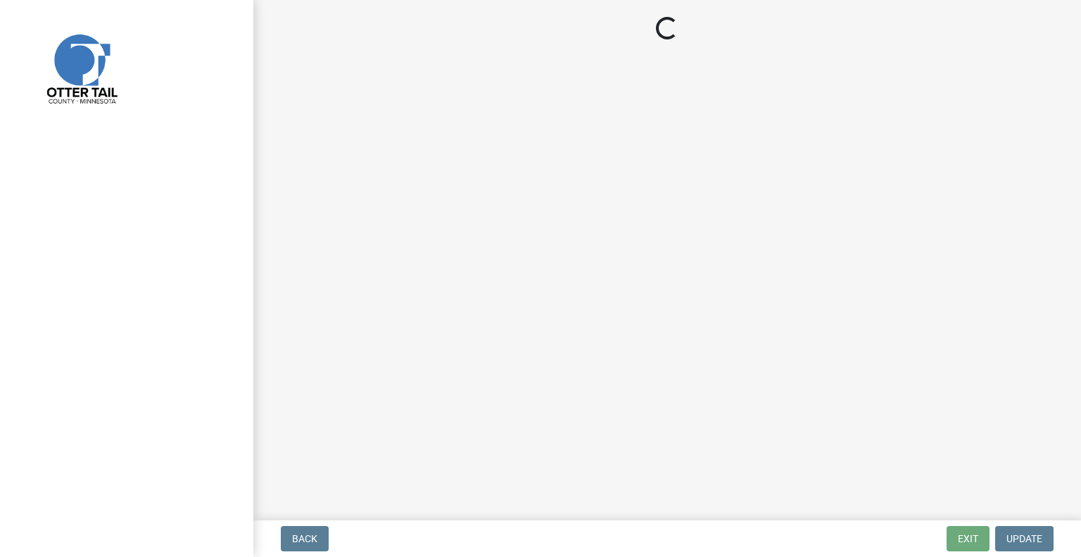
select select "3: 3"
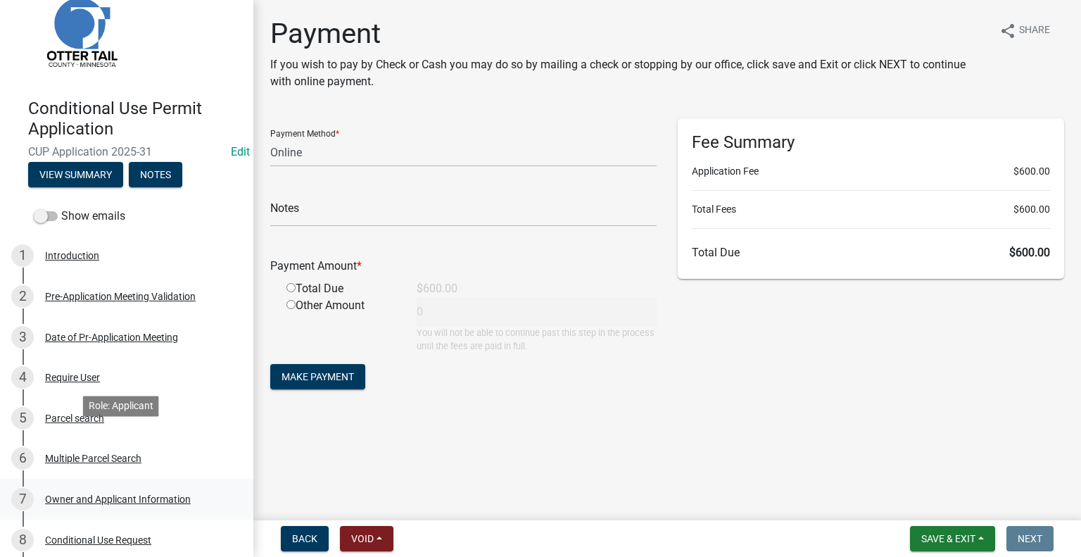
scroll to position [70, 0]
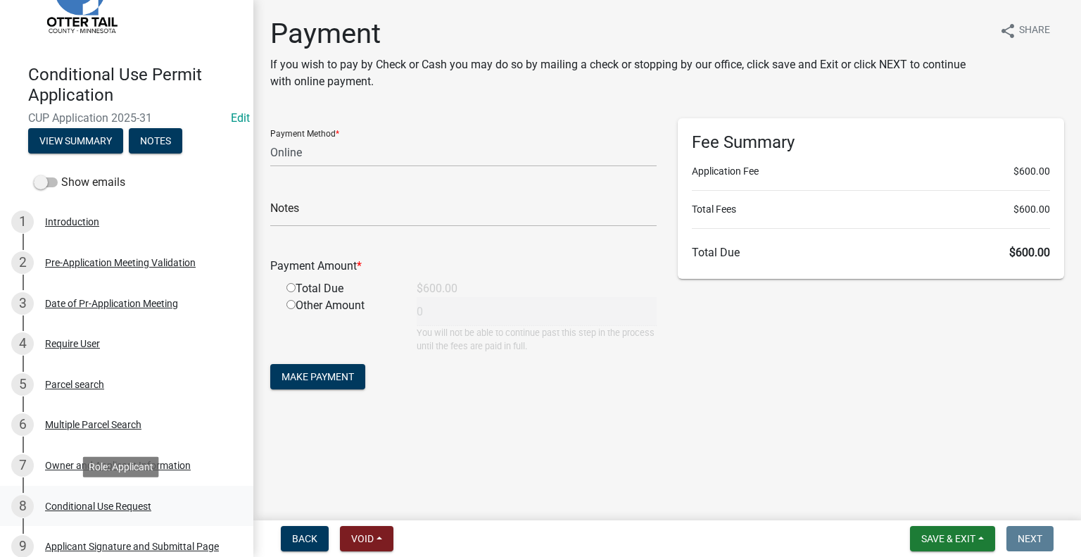
click at [105, 503] on div "Conditional Use Request" at bounding box center [98, 506] width 106 height 10
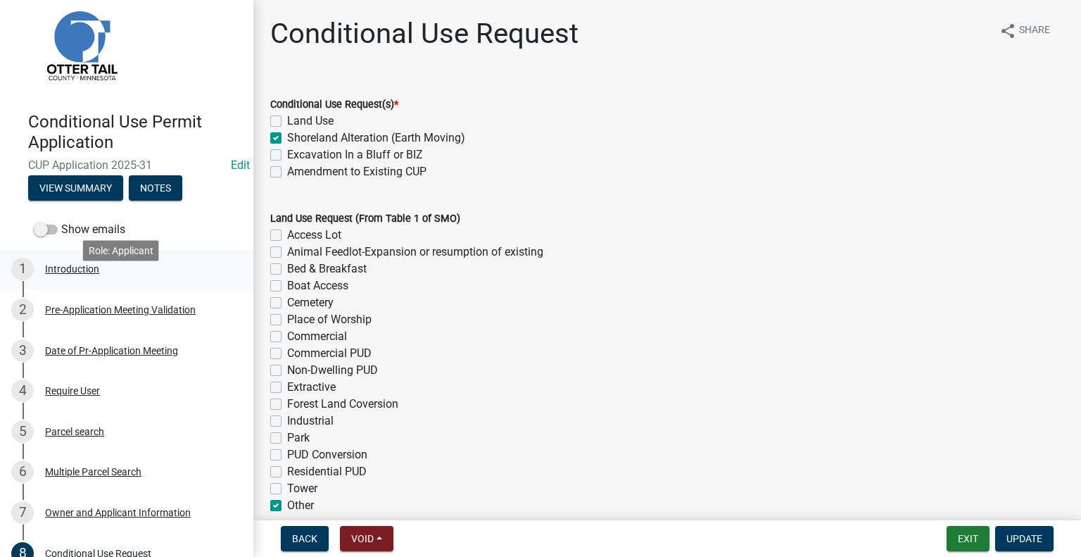
scroll to position [0, 0]
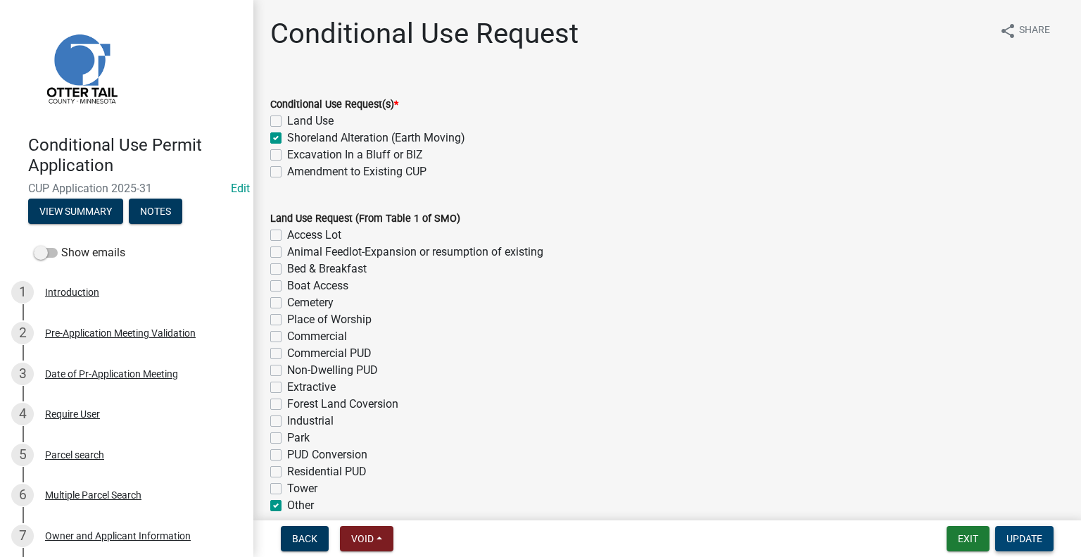
click at [1018, 533] on span "Update" at bounding box center [1025, 538] width 36 height 11
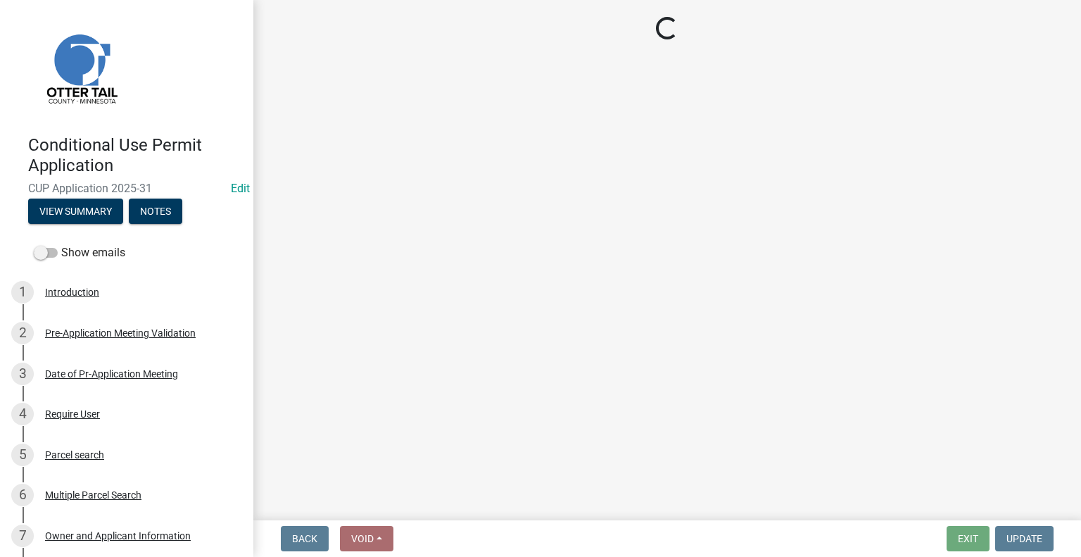
select select "3: 3"
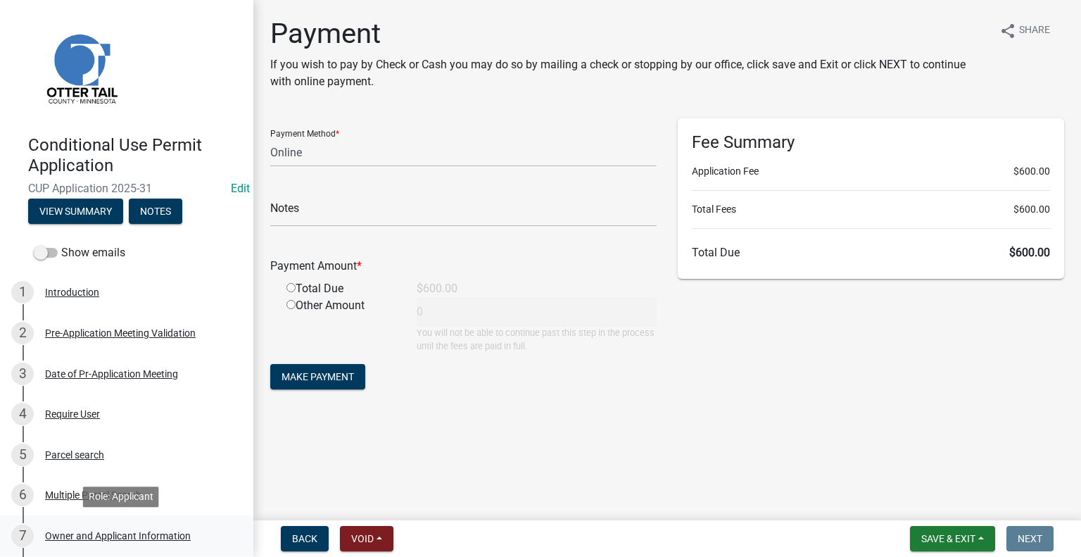
click at [86, 533] on div "Owner and Applicant Information" at bounding box center [118, 536] width 146 height 10
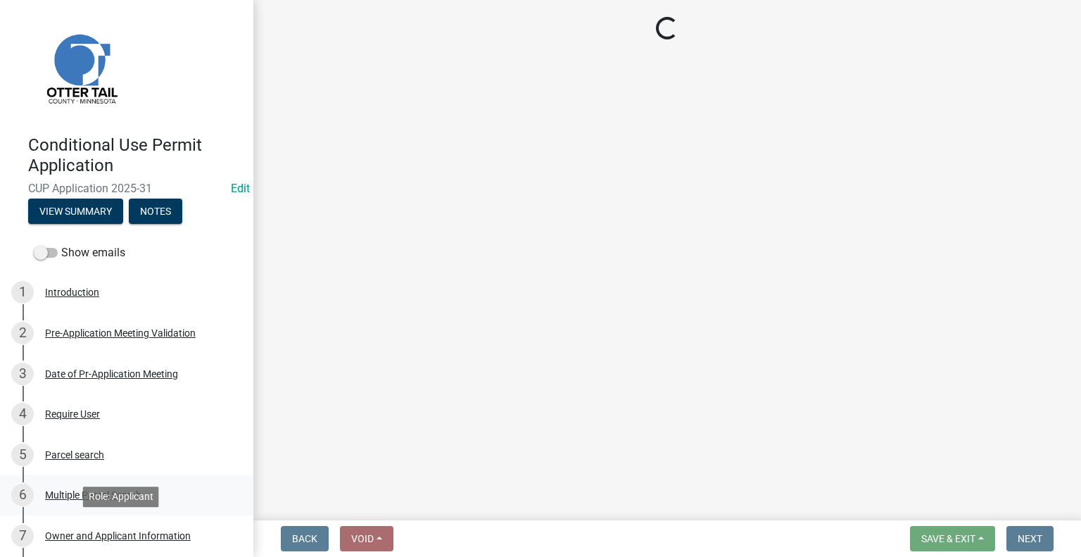
select select "61c0719b-8d82-4d24-b708-7ea1f7ba1456"
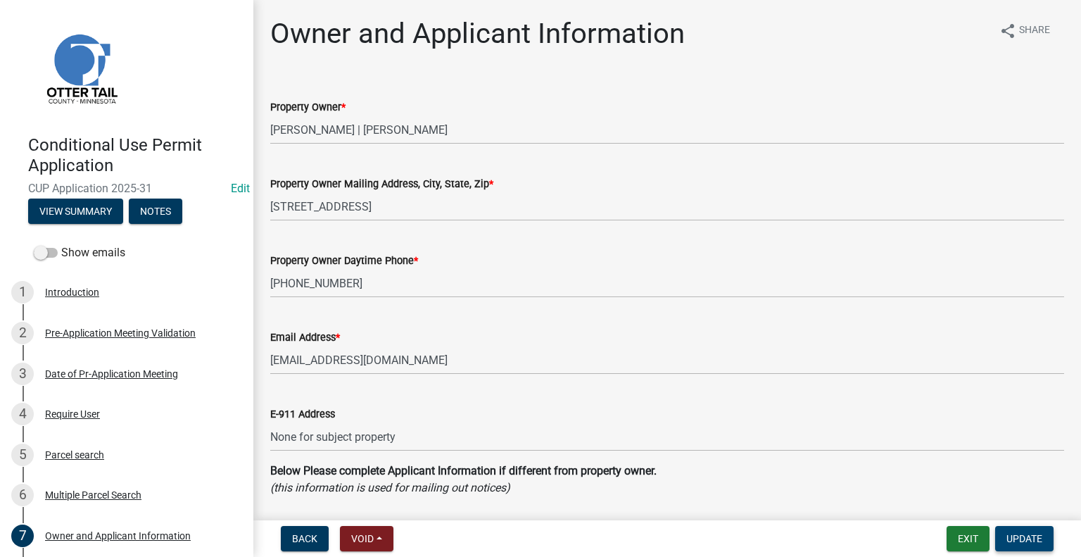
click at [1028, 538] on span "Update" at bounding box center [1025, 538] width 36 height 11
click at [1023, 536] on span "Update" at bounding box center [1025, 538] width 36 height 11
click at [978, 543] on button "Exit" at bounding box center [968, 538] width 43 height 25
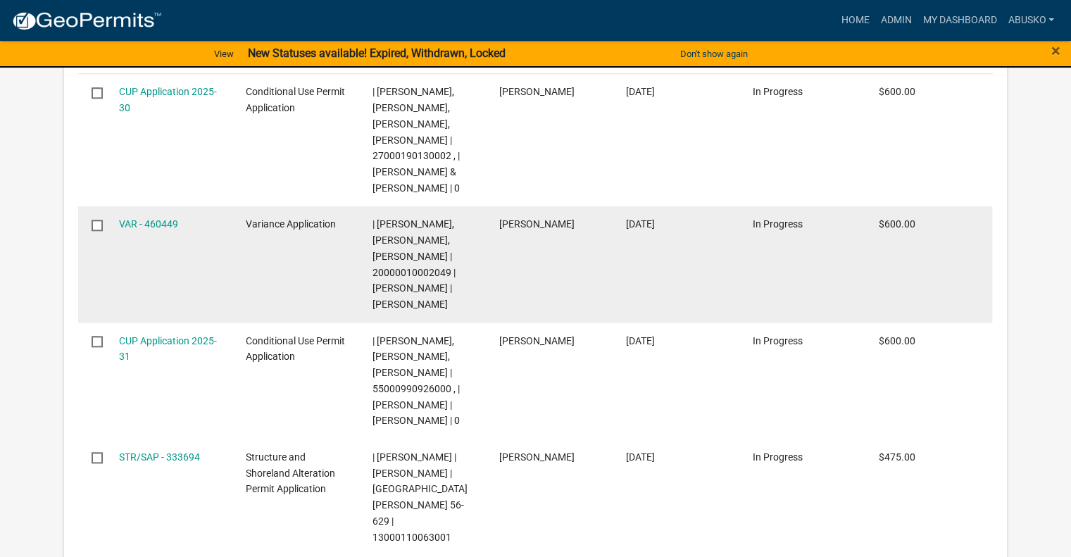
scroll to position [1619, 0]
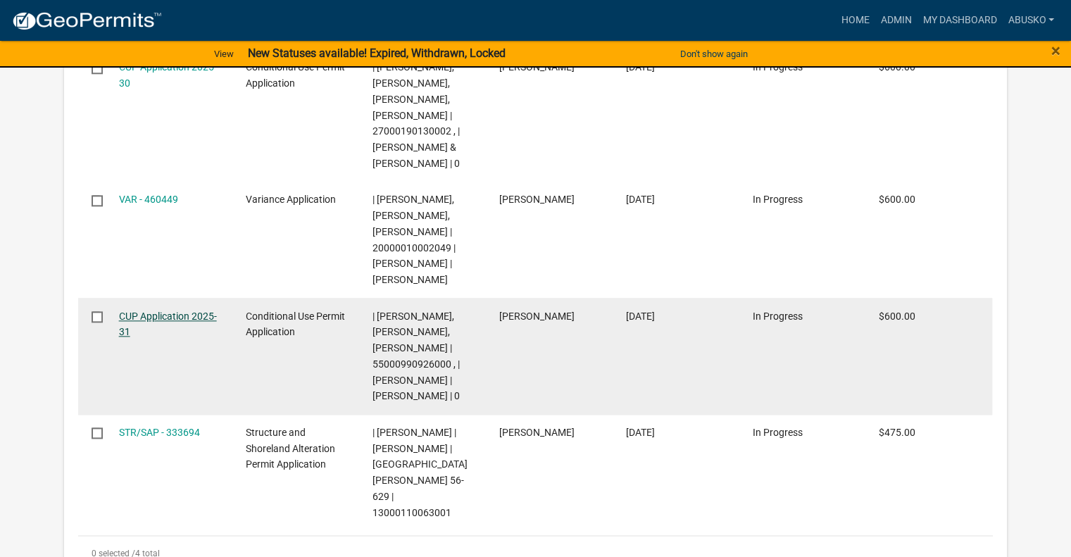
click at [189, 310] on link "CUP Application 2025-31" at bounding box center [168, 323] width 98 height 27
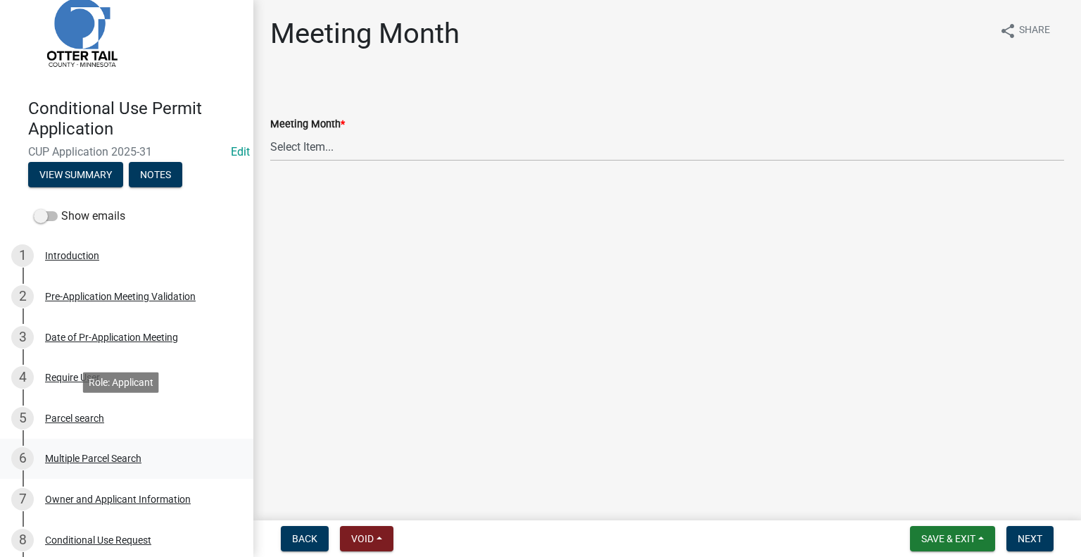
scroll to position [141, 0]
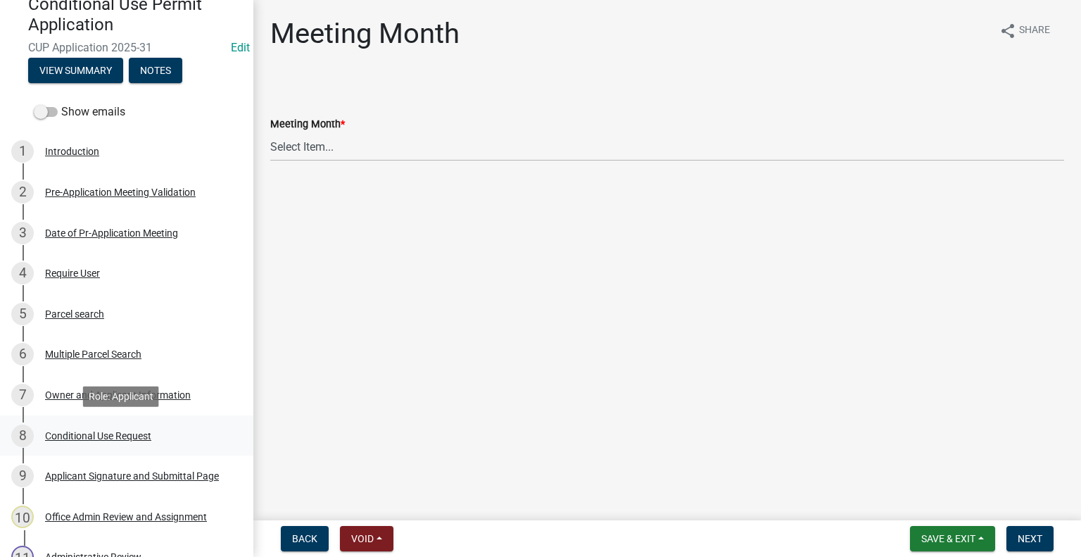
click at [108, 439] on div "Conditional Use Request" at bounding box center [98, 436] width 106 height 10
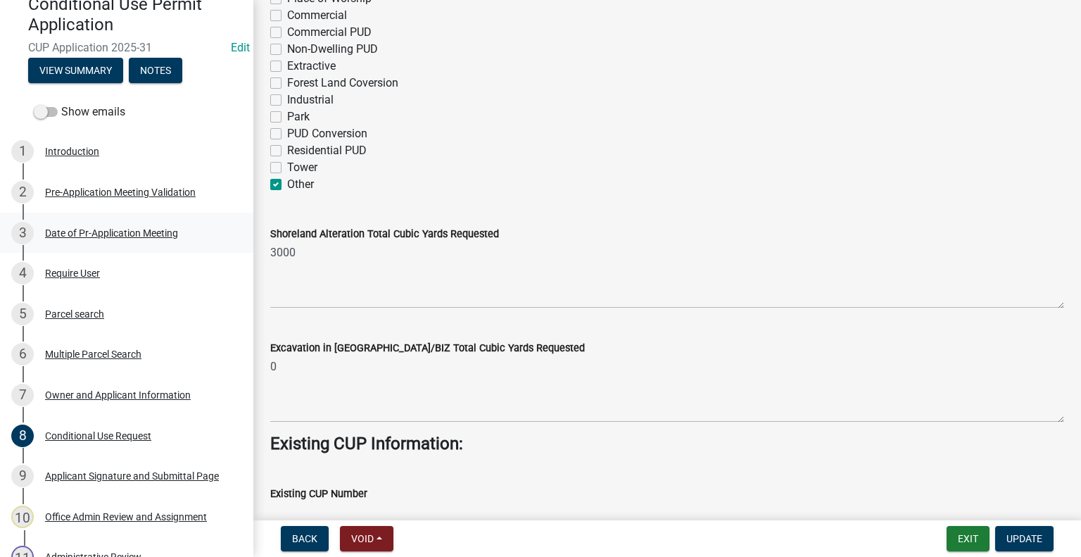
scroll to position [352, 0]
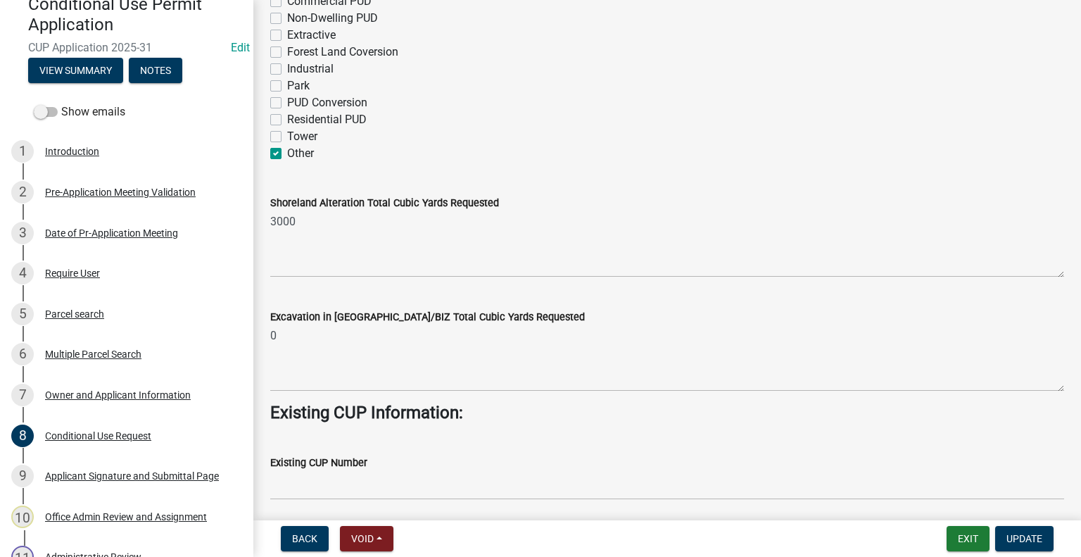
click at [287, 151] on label "Other" at bounding box center [300, 153] width 27 height 17
click at [287, 151] on input "Other" at bounding box center [291, 149] width 9 height 9
checkbox input "false"
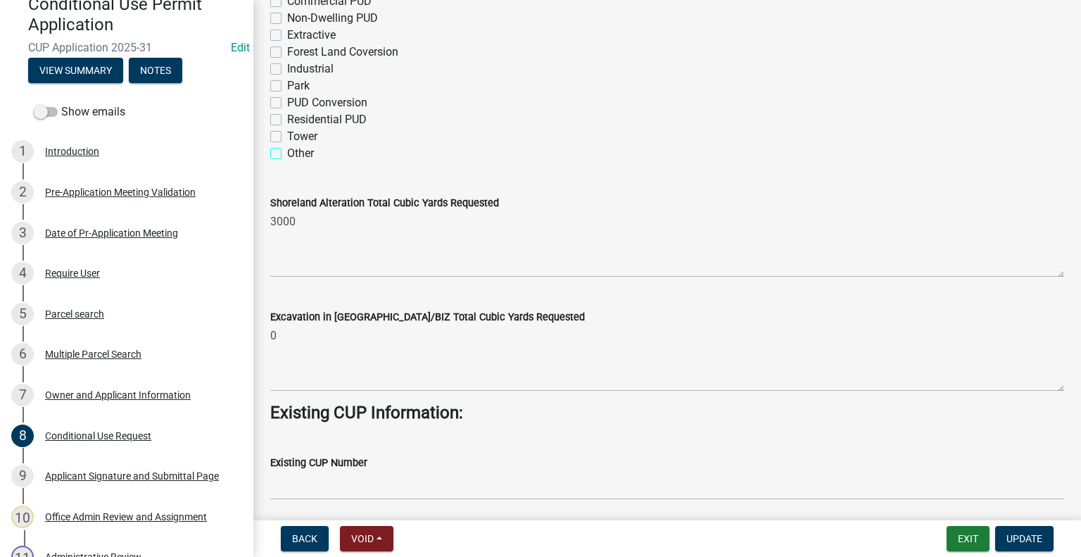
checkbox input "false"
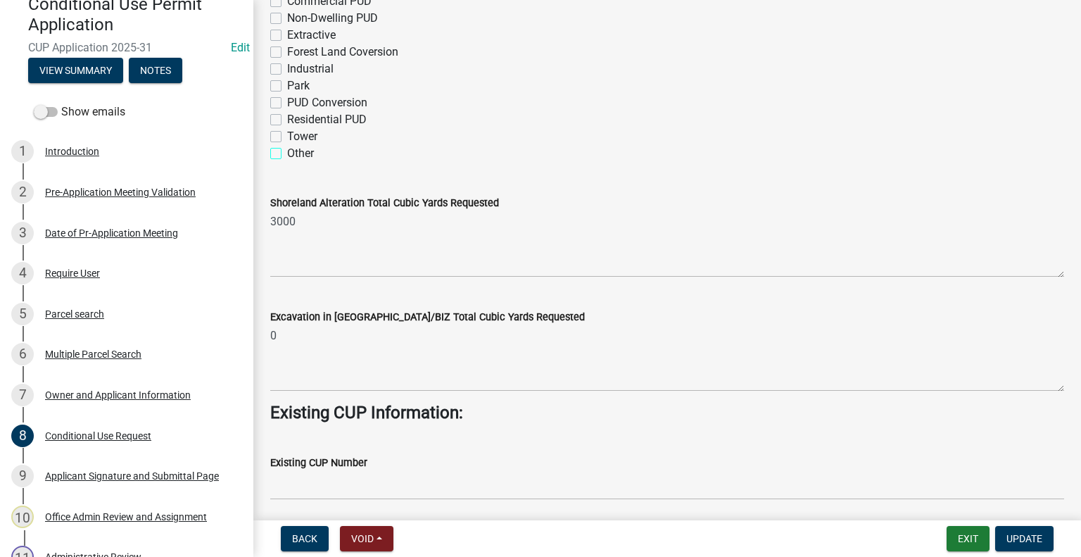
checkbox input "false"
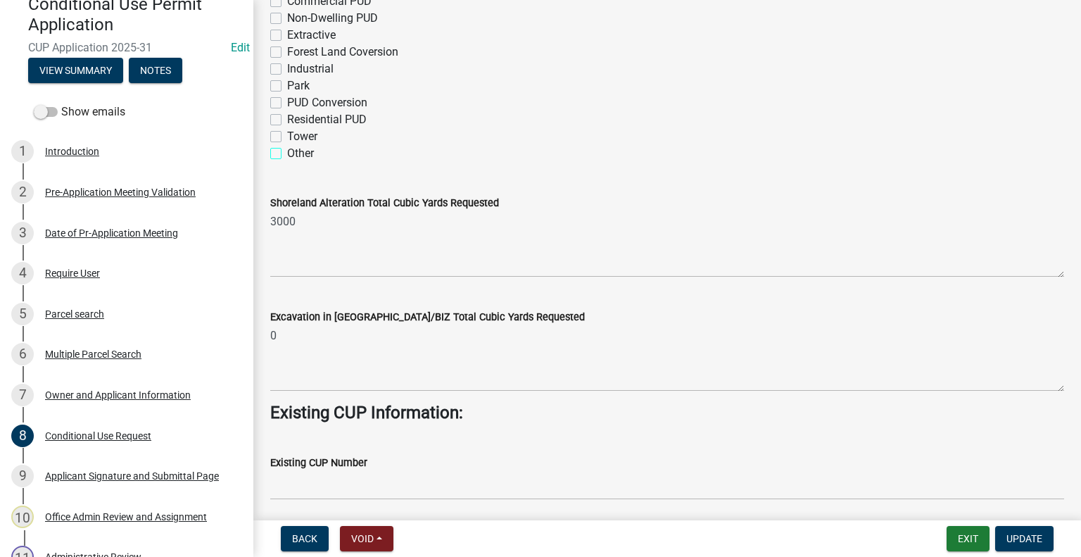
checkbox input "false"
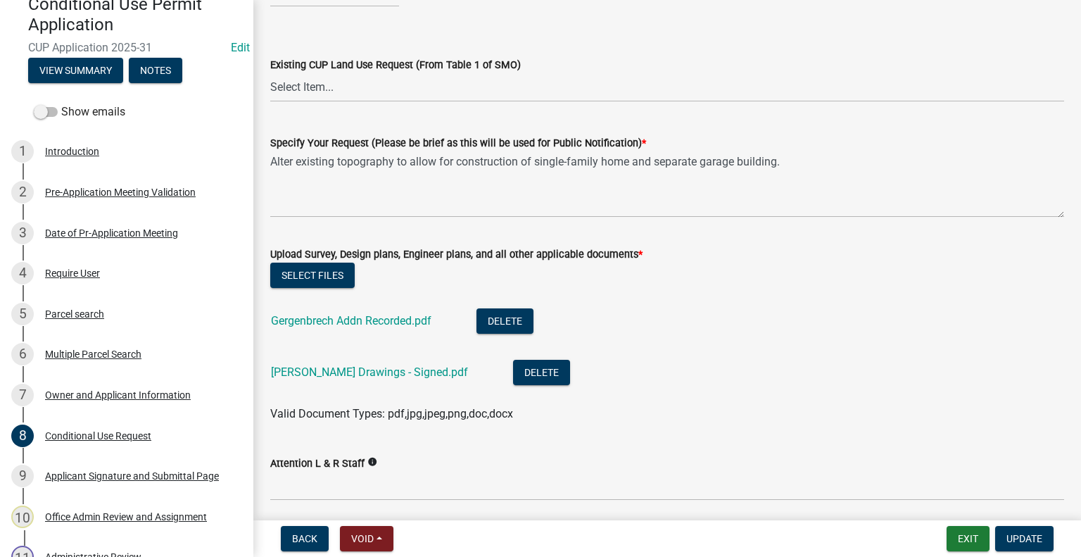
scroll to position [974, 0]
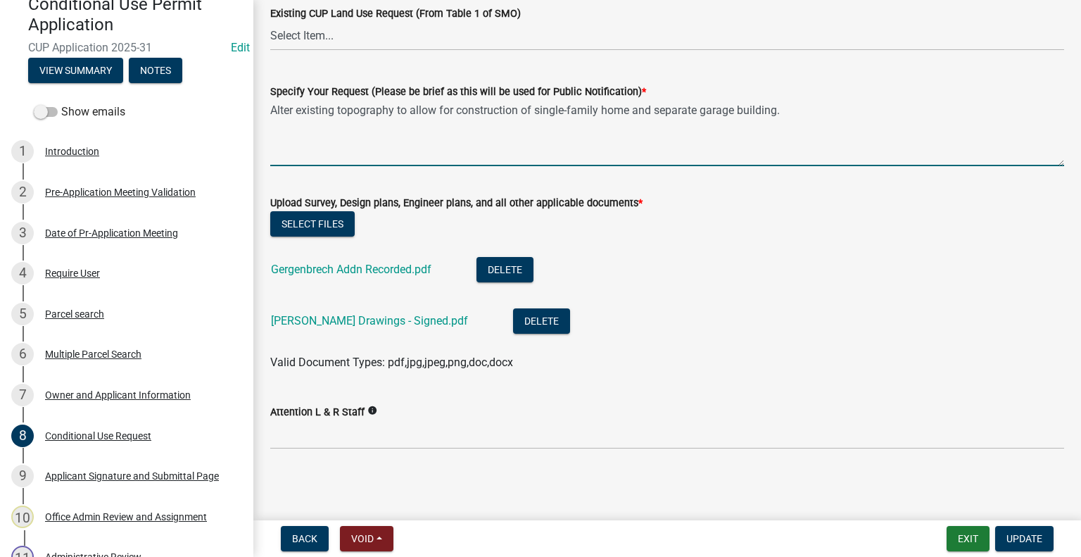
drag, startPoint x: 796, startPoint y: 108, endPoint x: 806, endPoint y: 103, distance: 10.7
click at [797, 108] on textarea "Alter existing topography to allow for construction of single-family home and s…" at bounding box center [667, 133] width 794 height 66
click at [657, 108] on textarea "Alter existing topography to allow for construction of single-family home and s…" at bounding box center [667, 133] width 794 height 66
click at [835, 108] on textarea "Alter existing topography to allow for construction of single-family home, sepa…" at bounding box center [667, 133] width 794 height 66
type textarea "Alter existing topography to allow for construction of single-family home, sepa…"
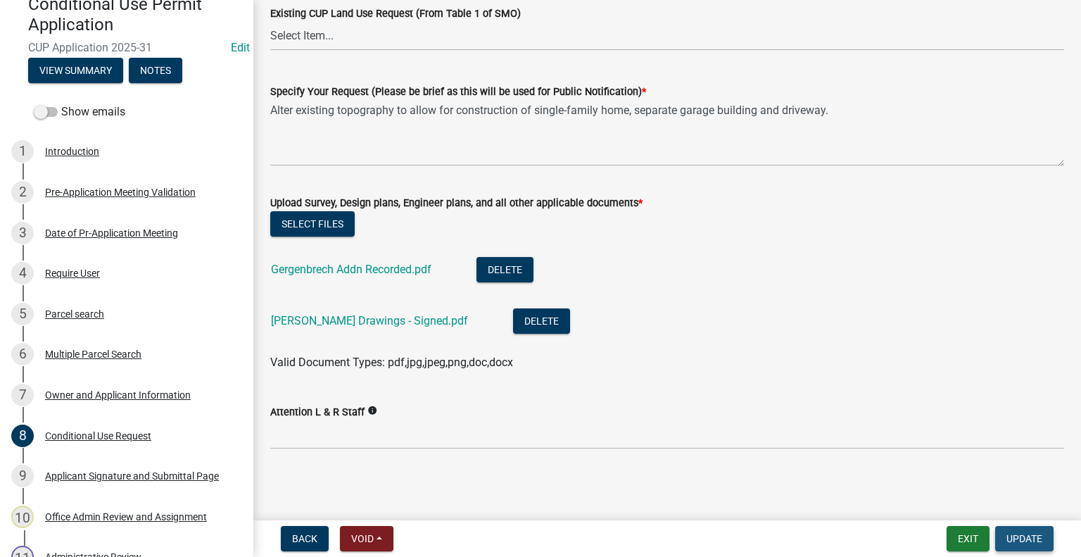
click at [1019, 536] on span "Update" at bounding box center [1025, 538] width 36 height 11
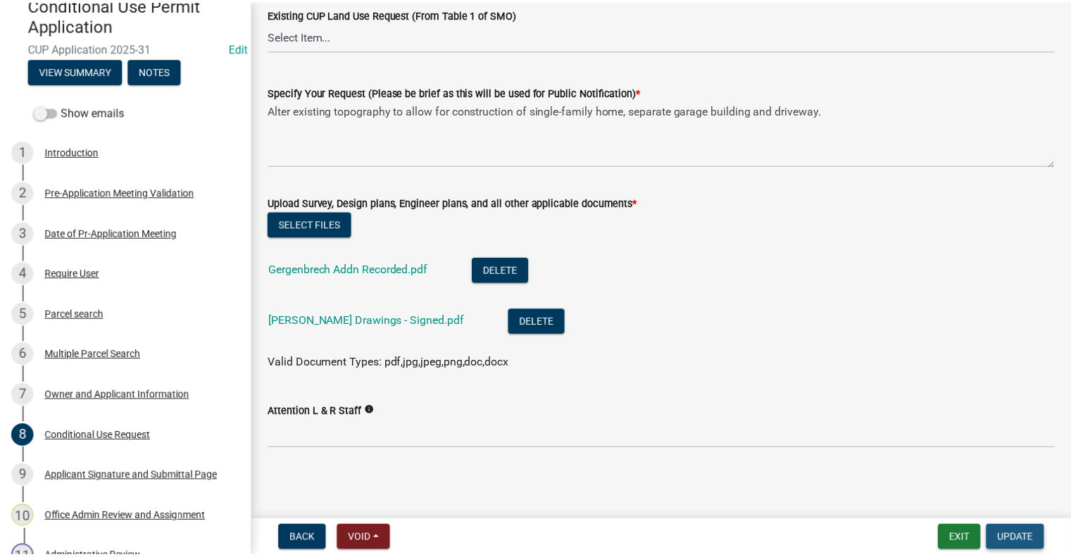
scroll to position [0, 0]
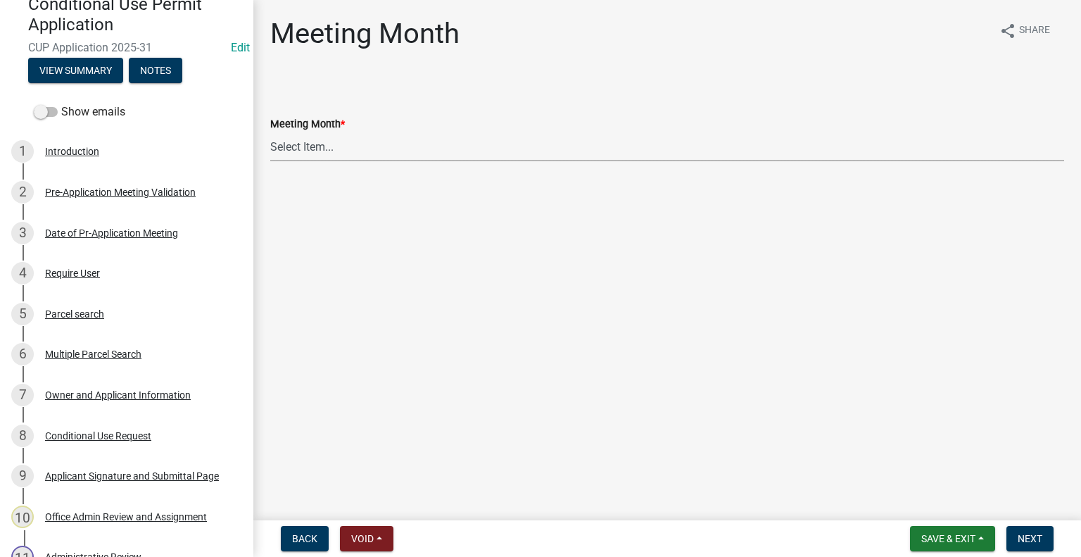
click at [324, 146] on select "Select Item... January Meeting February Meeting March Meeting April Meeting May…" at bounding box center [667, 146] width 794 height 29
click at [270, 132] on select "Select Item... January Meeting February Meeting March Meeting April Meeting May…" at bounding box center [667, 146] width 794 height 29
select select "82194248-a440-4c92-8fb1-3f31436bc028"
click at [1036, 534] on span "Next" at bounding box center [1030, 538] width 25 height 11
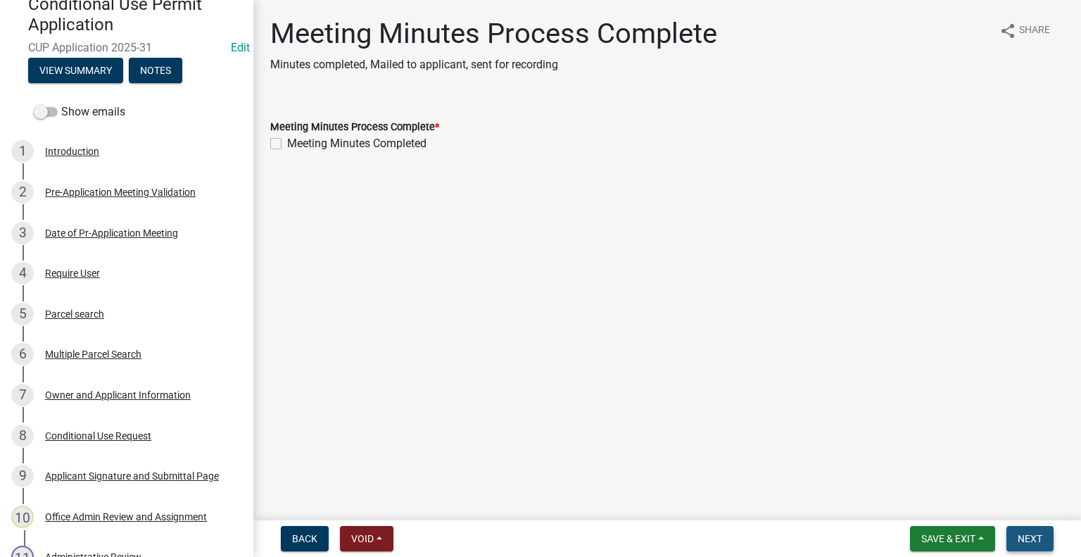
click at [1028, 534] on span "Next" at bounding box center [1030, 538] width 25 height 11
click at [941, 534] on span "Save & Exit" at bounding box center [948, 538] width 54 height 11
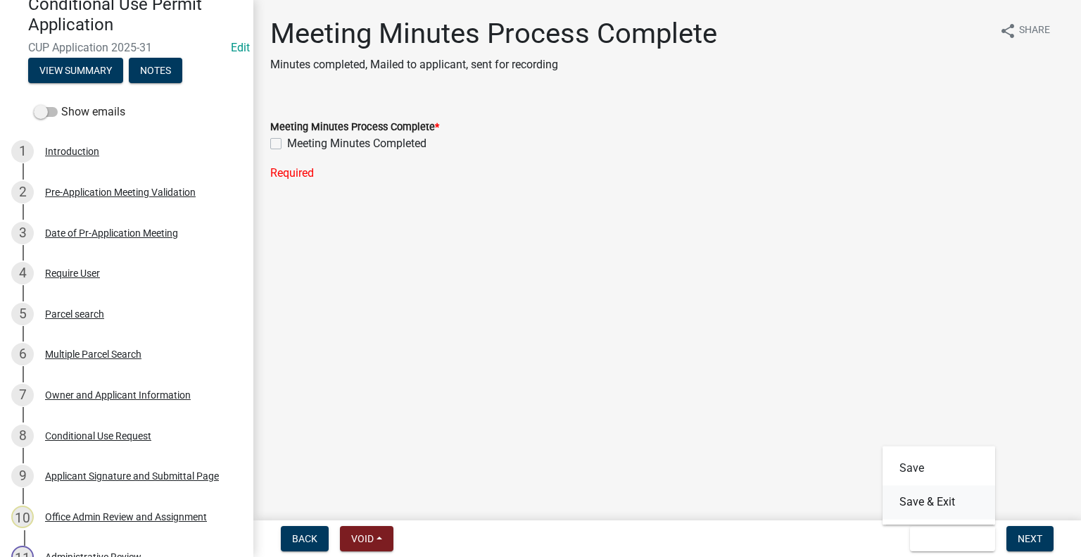
click at [927, 508] on button "Save & Exit" at bounding box center [939, 502] width 113 height 34
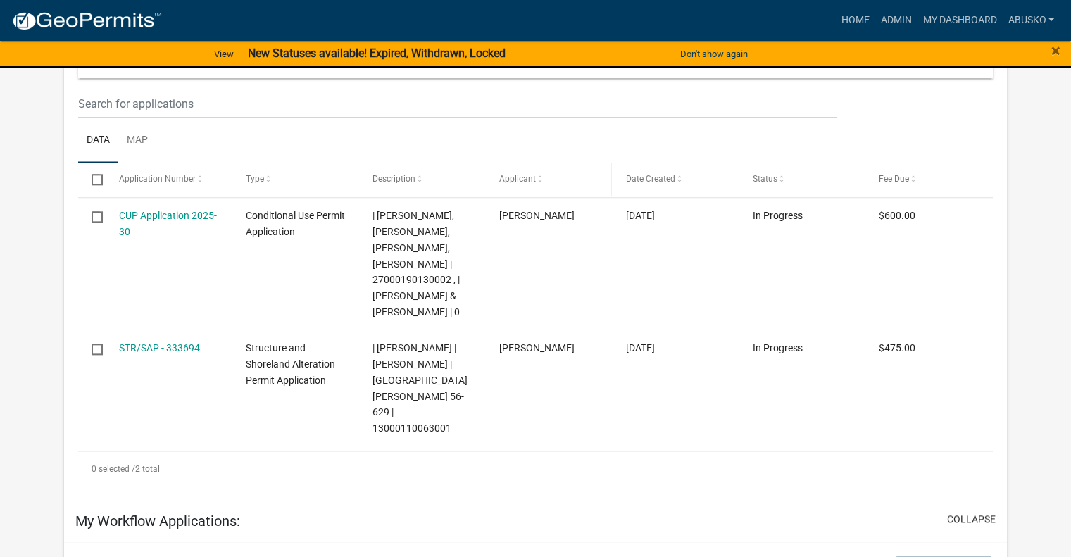
scroll to position [1619, 0]
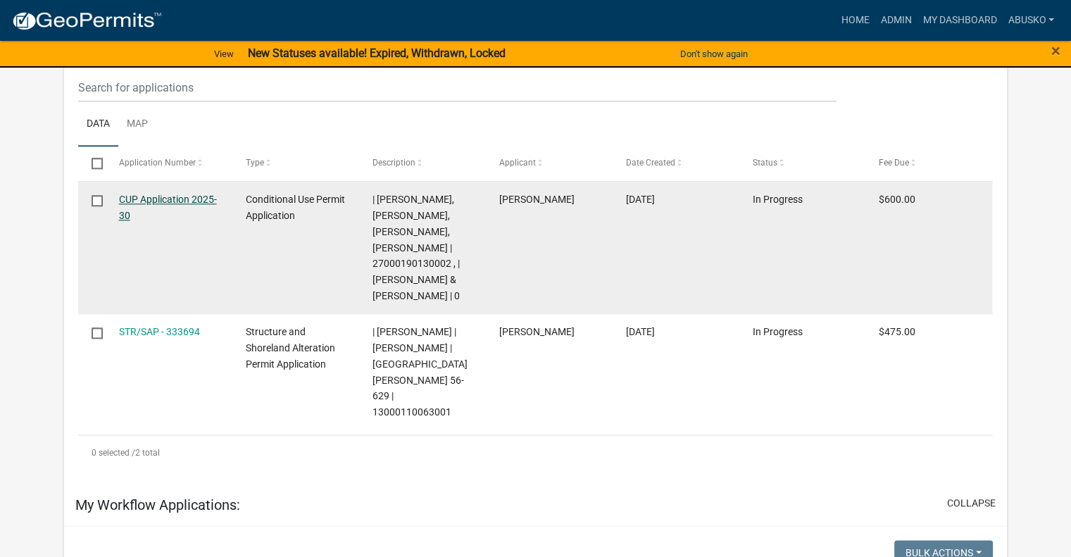
click at [175, 221] on link "CUP Application 2025-30" at bounding box center [168, 207] width 98 height 27
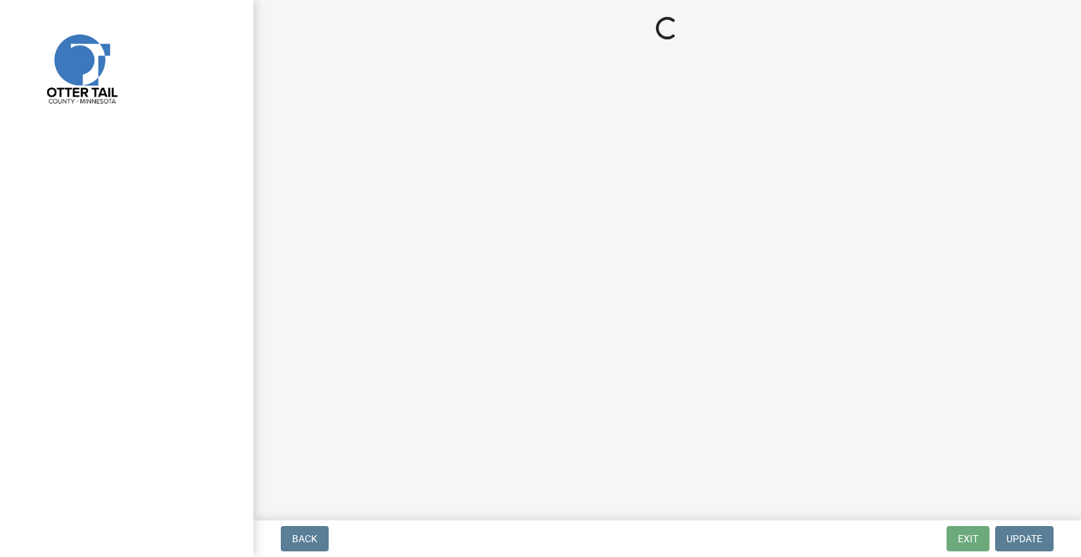
select select "3: 3"
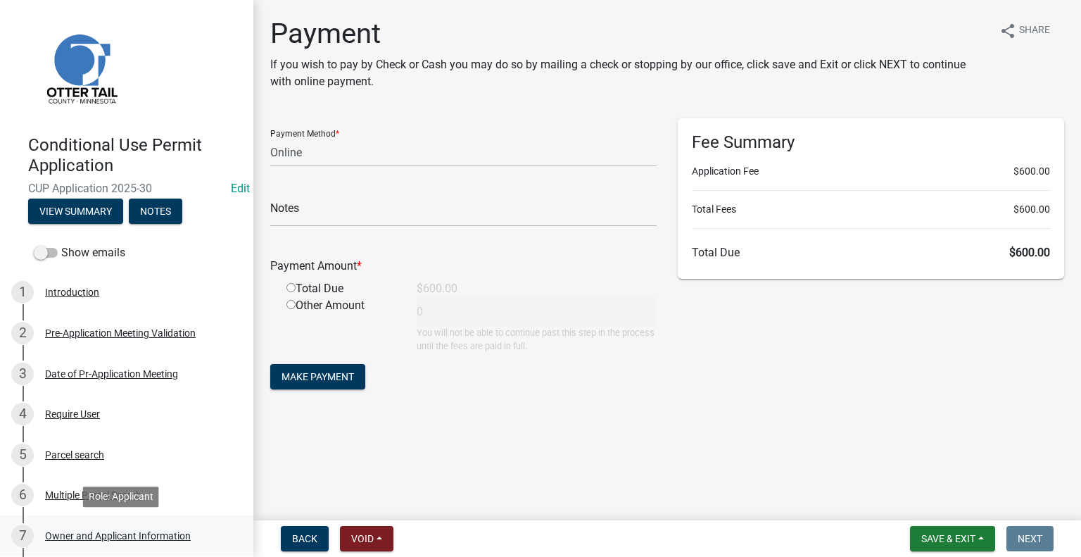
click at [99, 534] on div "Owner and Applicant Information" at bounding box center [118, 536] width 146 height 10
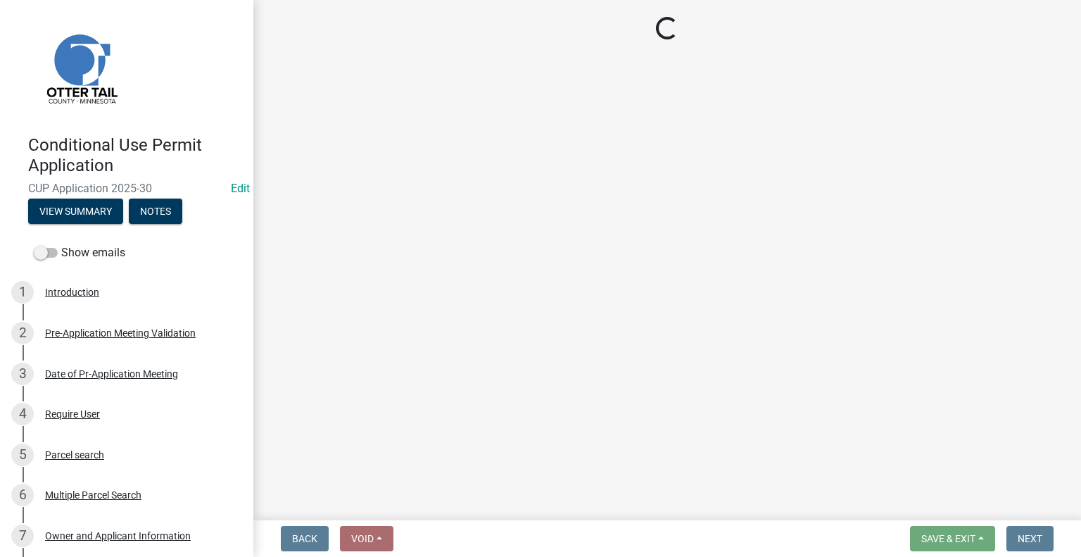
select select "8eb33e25-b777-401d-8aef-48673f52e970"
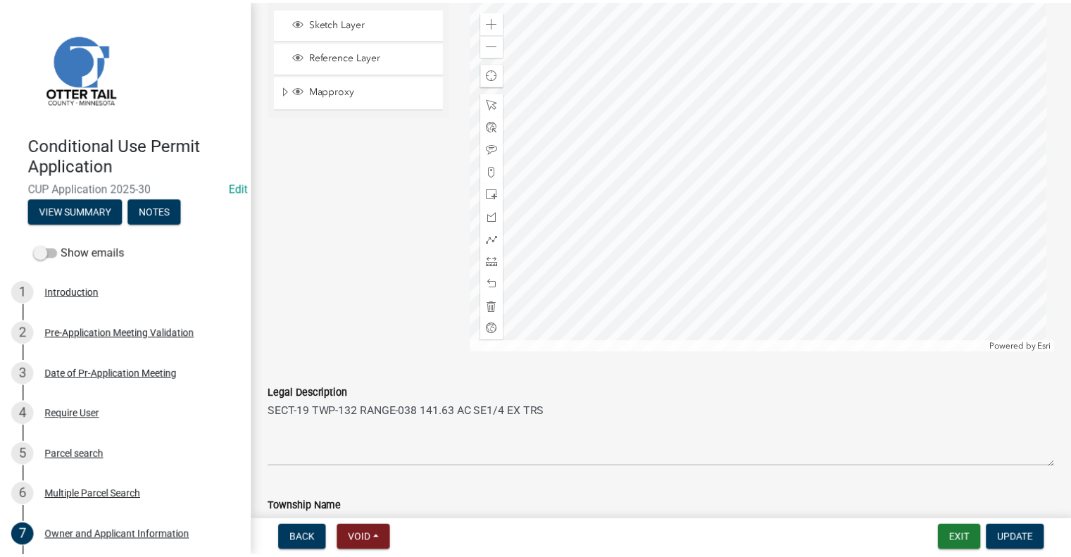
scroll to position [1267, 0]
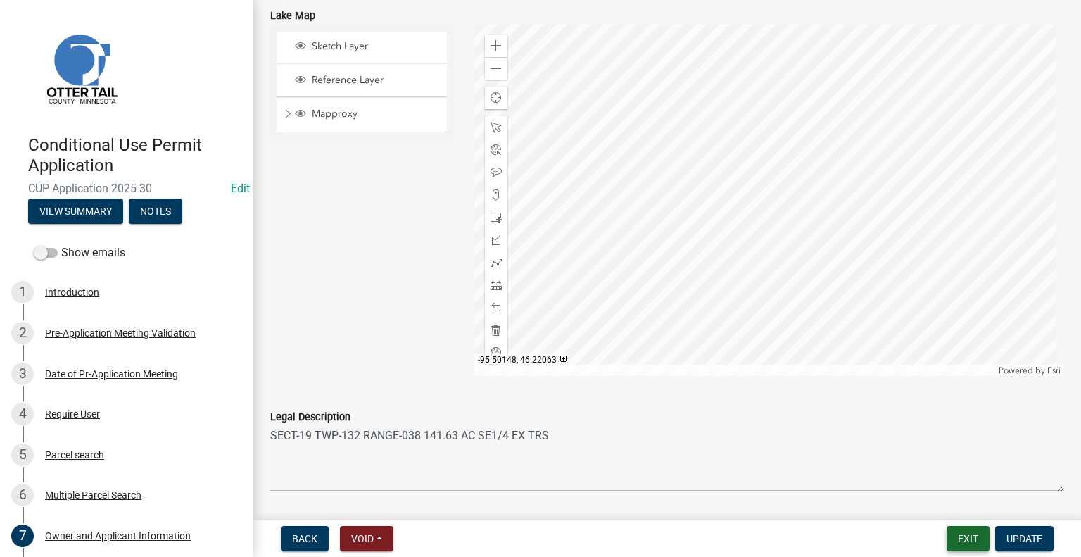
click at [963, 541] on button "Exit" at bounding box center [968, 538] width 43 height 25
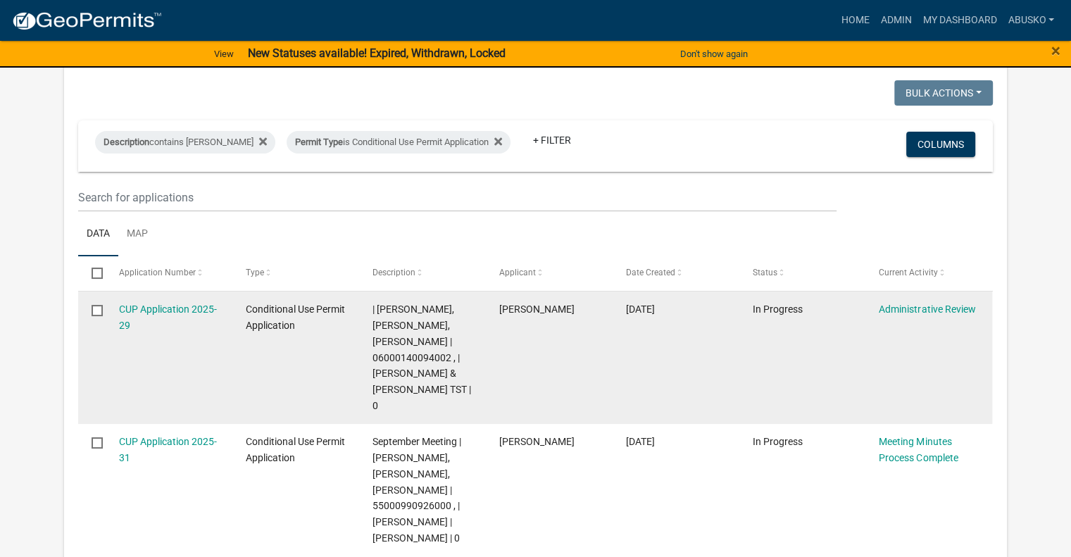
scroll to position [141, 0]
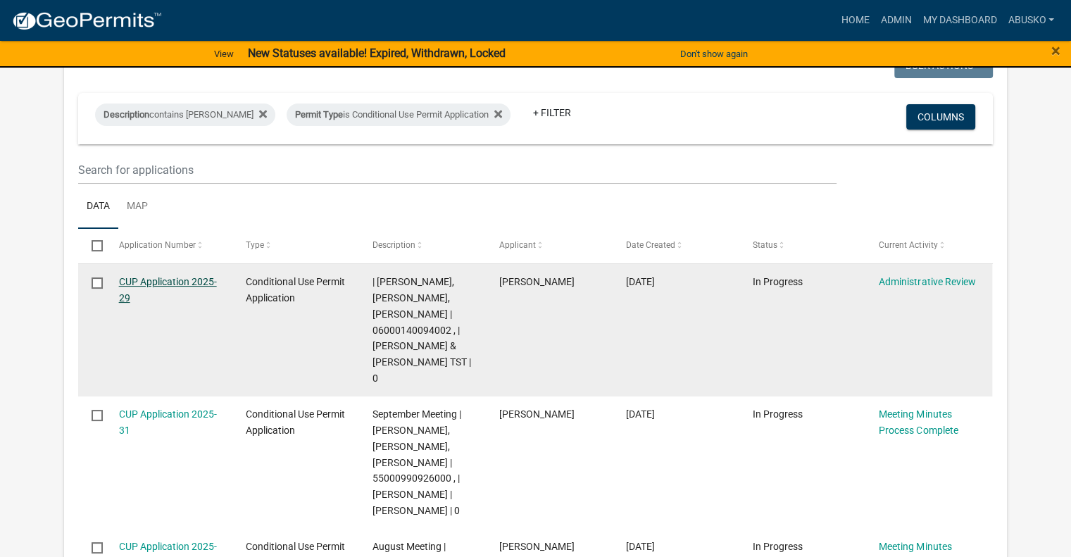
click at [188, 277] on link "CUP Application 2025-29" at bounding box center [168, 289] width 98 height 27
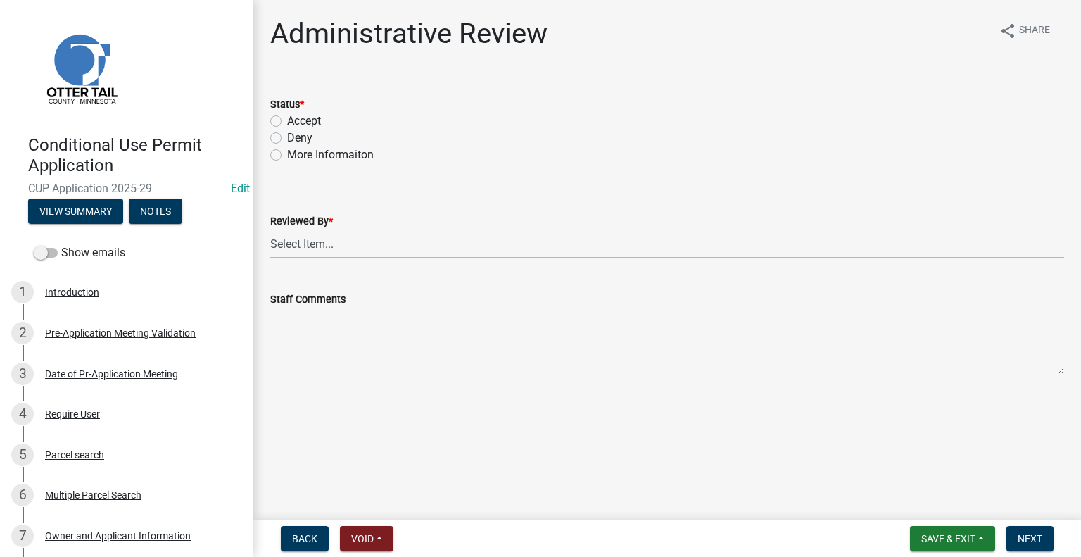
click at [287, 121] on label "Accept" at bounding box center [304, 121] width 34 height 17
click at [287, 121] on input "Accept" at bounding box center [291, 117] width 9 height 9
radio input "true"
click at [330, 248] on select "Select Item... [PERSON_NAME] [PERSON_NAME] [PERSON_NAME] [PERSON_NAME] [PERSON_…" at bounding box center [667, 243] width 794 height 29
click at [270, 229] on select "Select Item... [PERSON_NAME] [PERSON_NAME] [PERSON_NAME] [PERSON_NAME] [PERSON_…" at bounding box center [667, 243] width 794 height 29
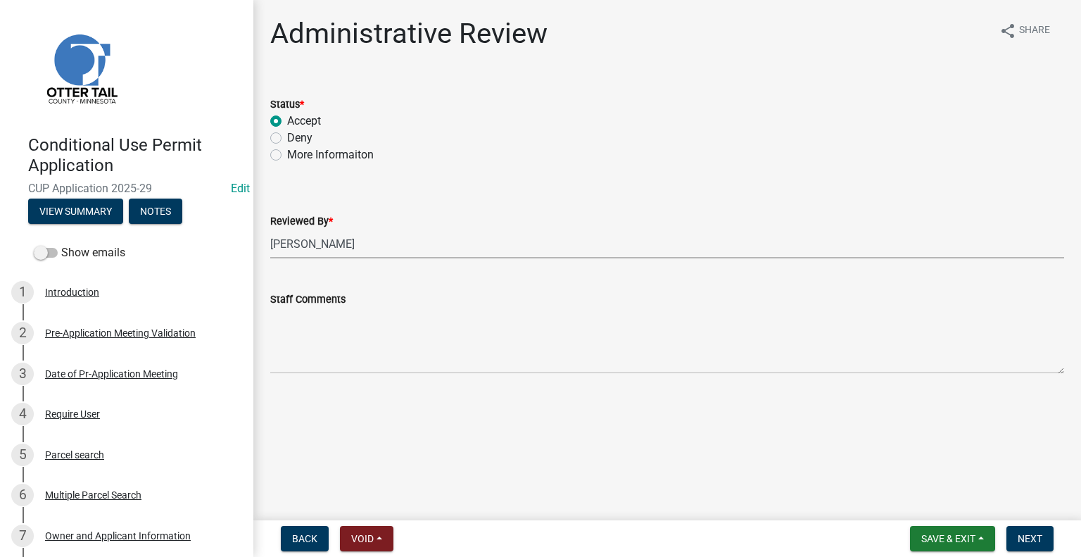
select select "1bc1e483-05bd-4456-8d1d-1de62b367160"
click at [1036, 543] on span "Next" at bounding box center [1030, 538] width 25 height 11
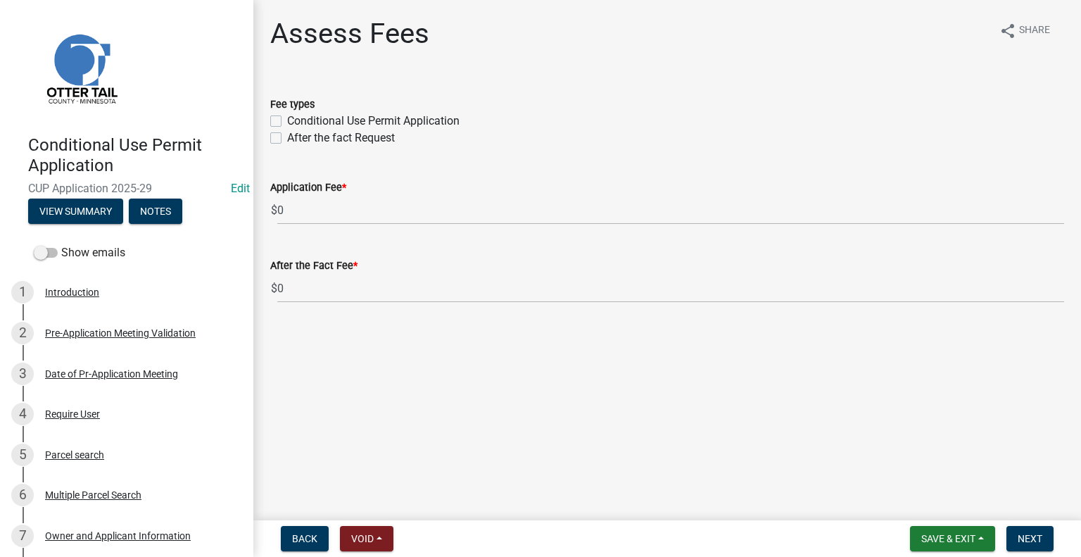
click at [287, 119] on label "Conditional Use Permit Application" at bounding box center [373, 121] width 172 height 17
click at [287, 119] on input "Conditional Use Permit Application" at bounding box center [291, 117] width 9 height 9
checkbox input "true"
checkbox input "false"
click at [1028, 538] on span "Next" at bounding box center [1030, 538] width 25 height 11
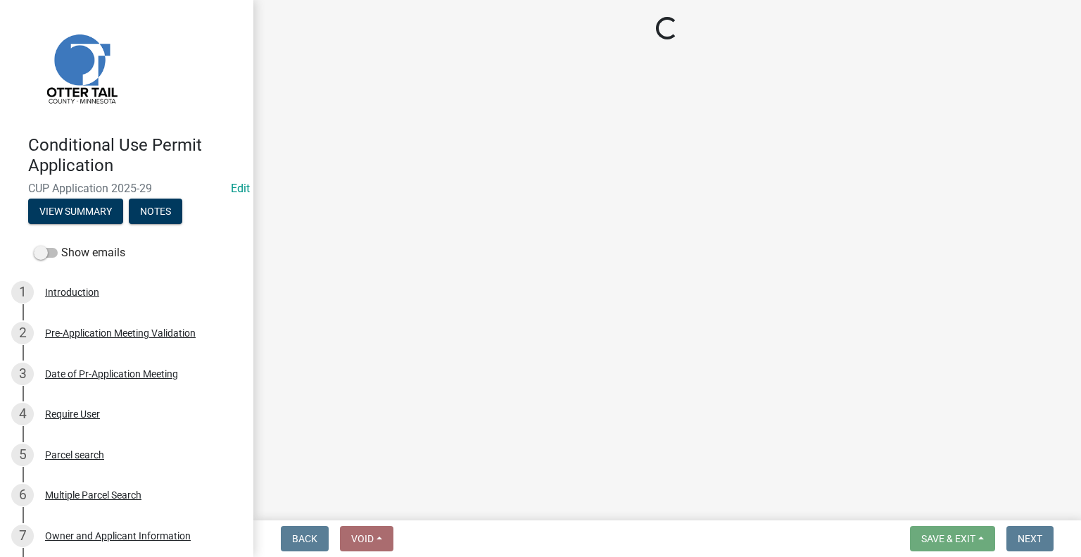
select select "3: 3"
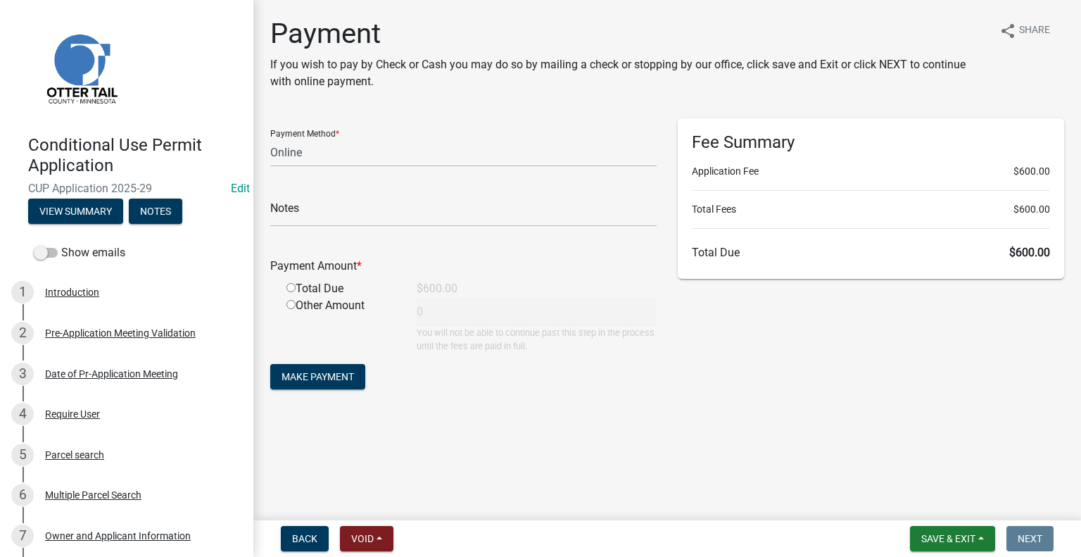
click at [291, 286] on input "radio" at bounding box center [290, 287] width 9 height 9
radio input "true"
type input "600"
click at [938, 540] on span "Save & Exit" at bounding box center [948, 538] width 54 height 11
click at [914, 504] on button "Save & Exit" at bounding box center [939, 502] width 113 height 34
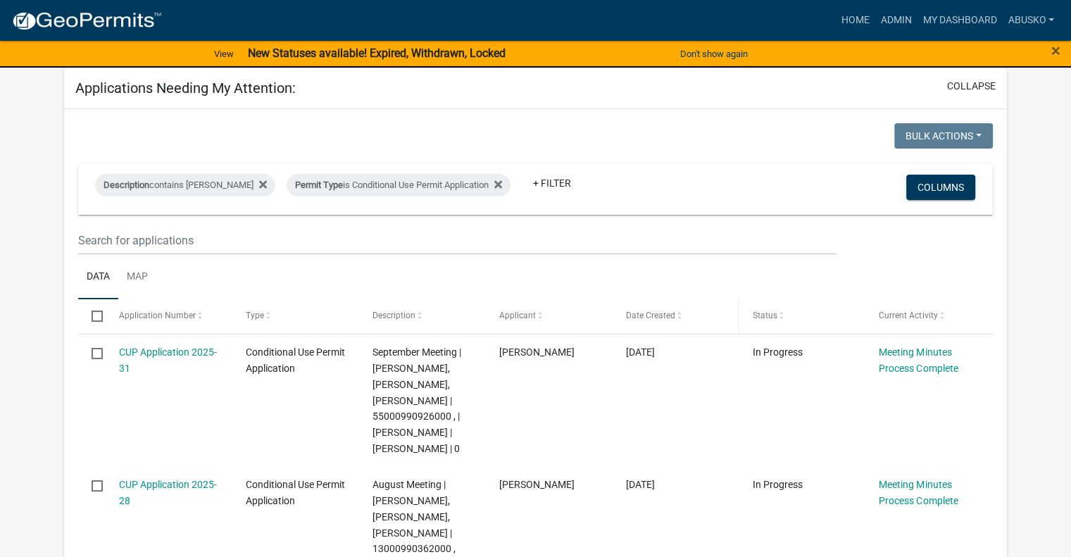
scroll to position [70, 0]
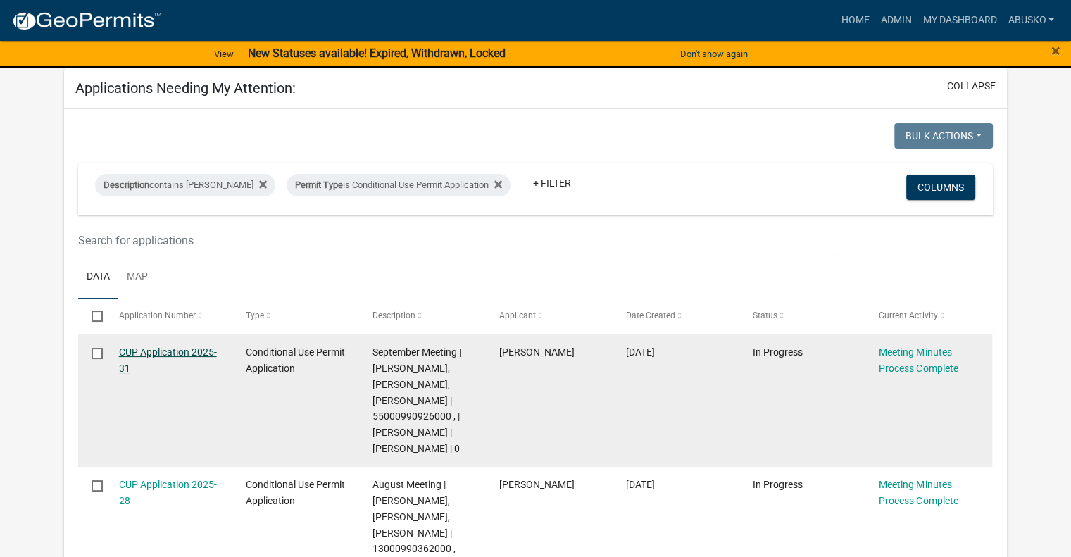
click at [170, 353] on link "CUP Application 2025-31" at bounding box center [168, 359] width 98 height 27
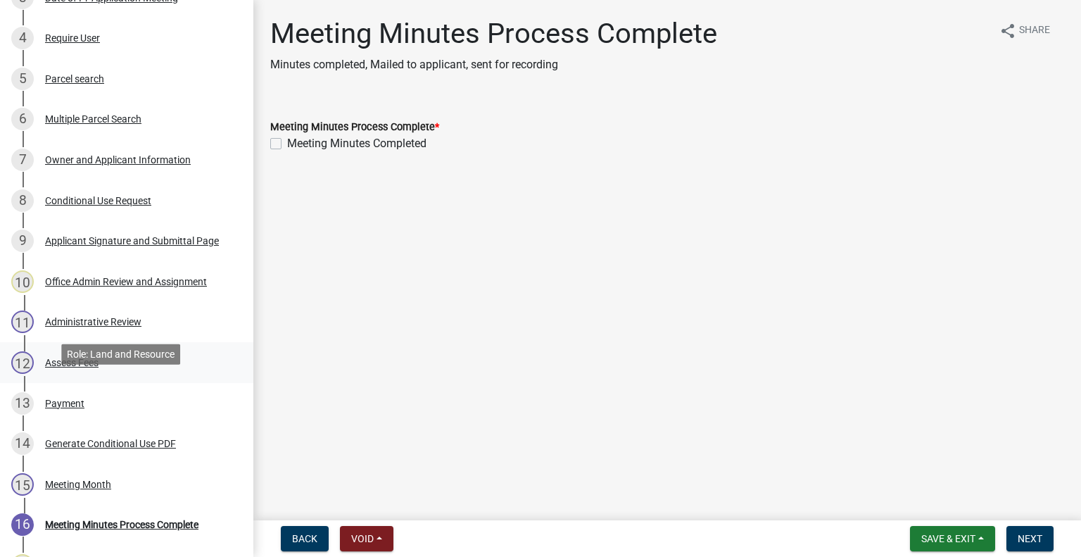
scroll to position [422, 0]
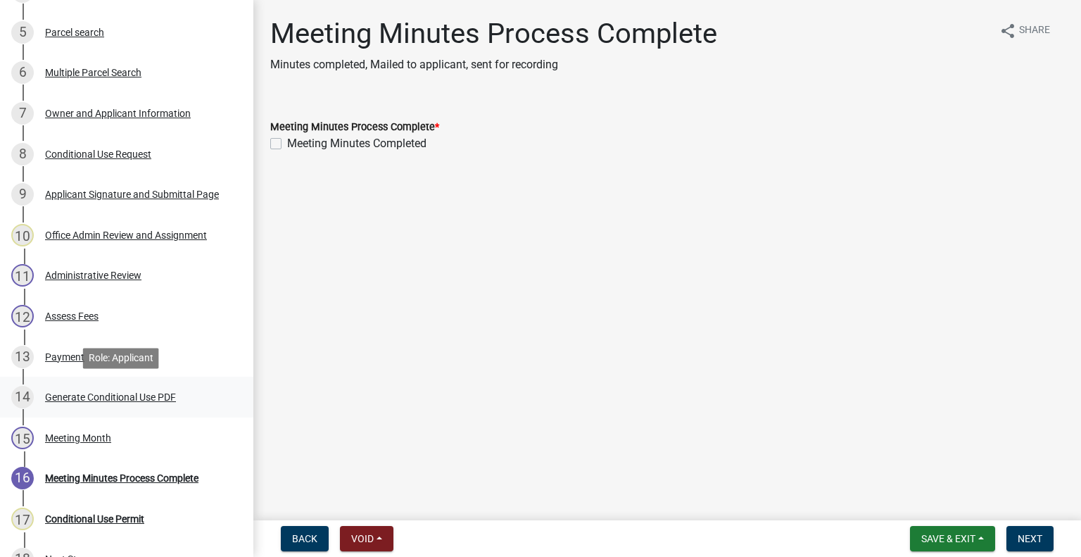
click at [98, 393] on div "Generate Conditional Use PDF" at bounding box center [110, 397] width 131 height 10
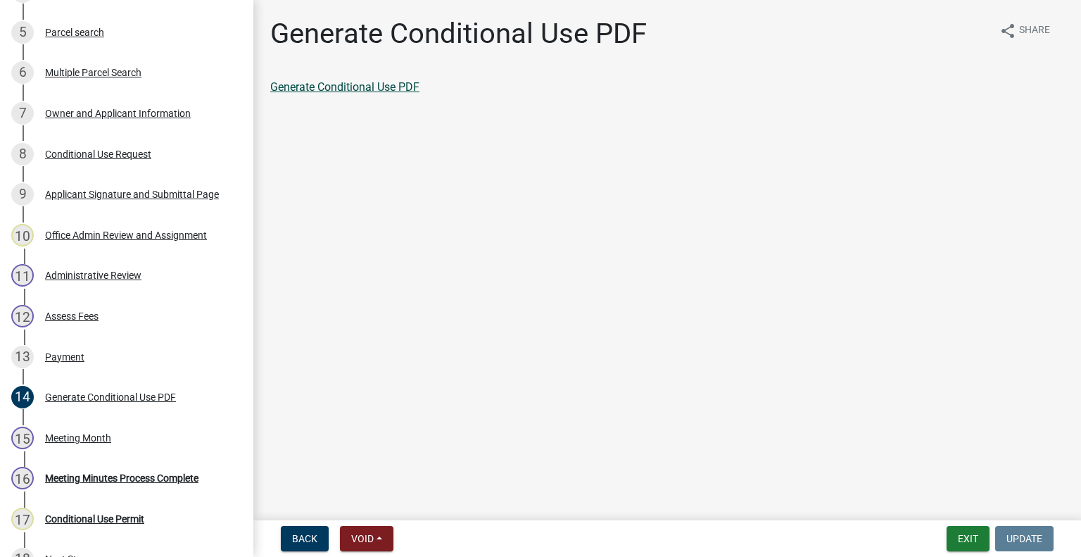
click at [352, 87] on link "Generate Conditional Use PDF" at bounding box center [344, 86] width 149 height 13
